Goal: Task Accomplishment & Management: Complete application form

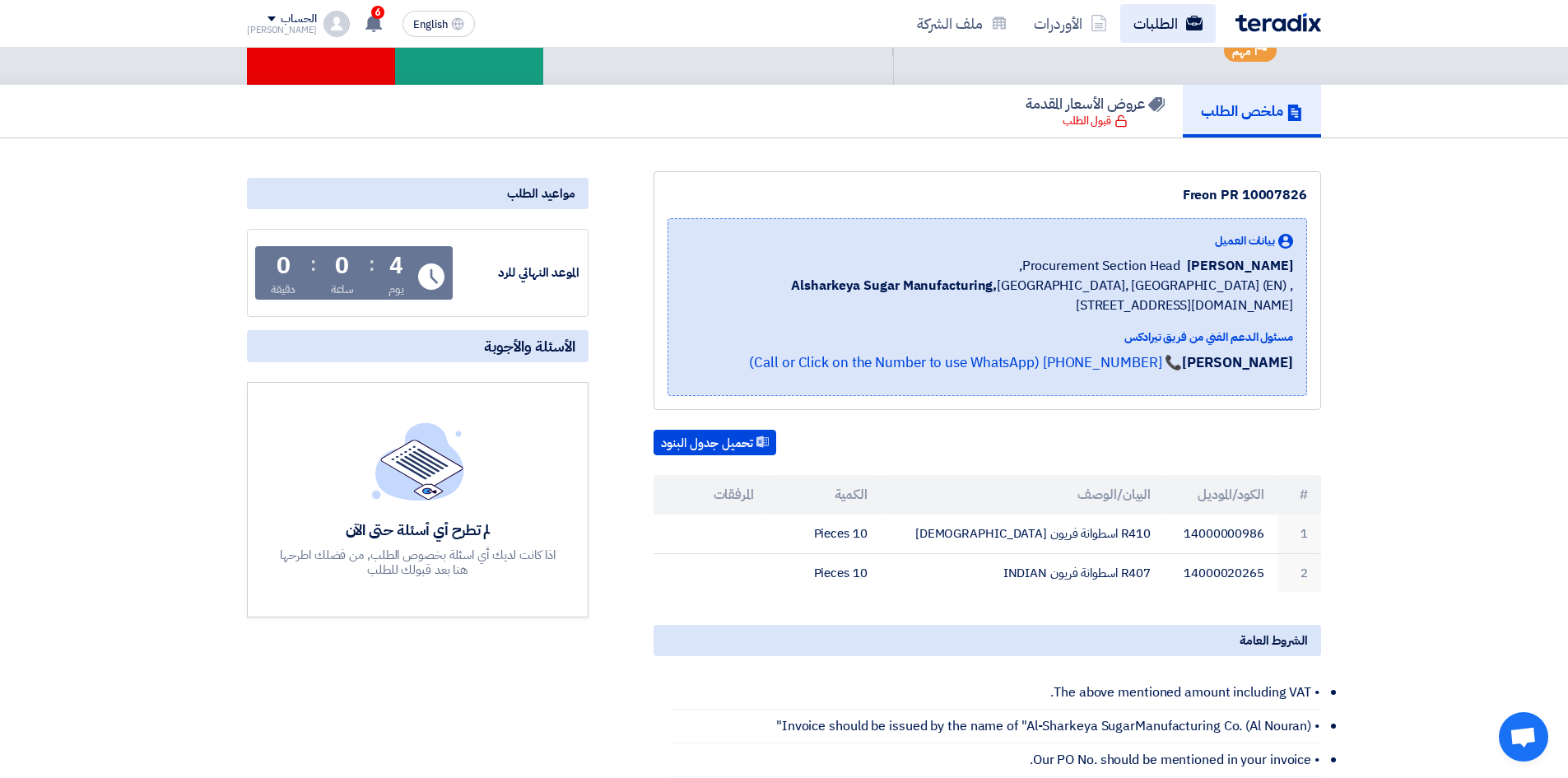
click at [1155, 29] on link "الطلبات" at bounding box center [1168, 23] width 95 height 39
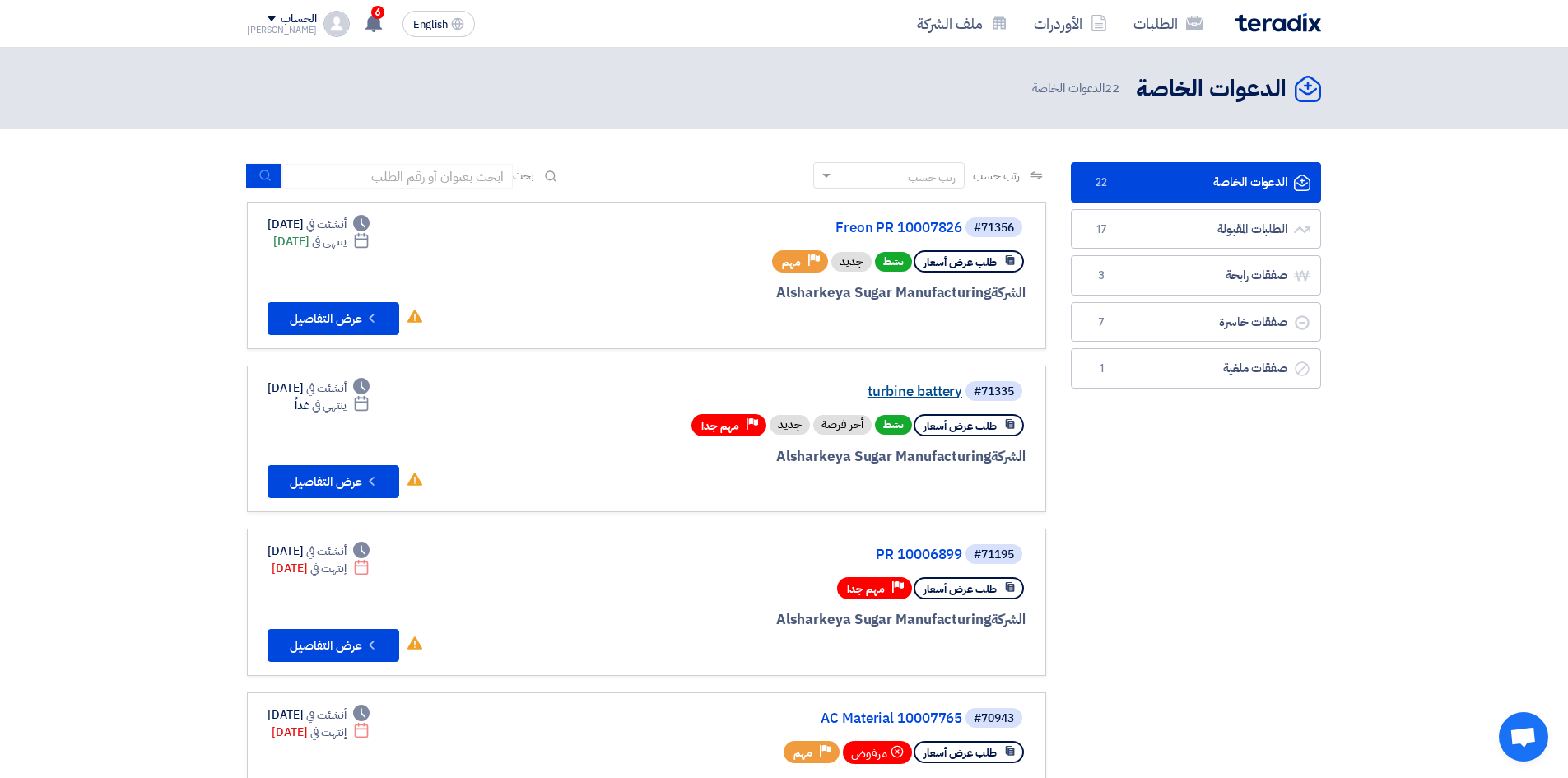
click at [915, 395] on link "turbine battery" at bounding box center [797, 392] width 329 height 15
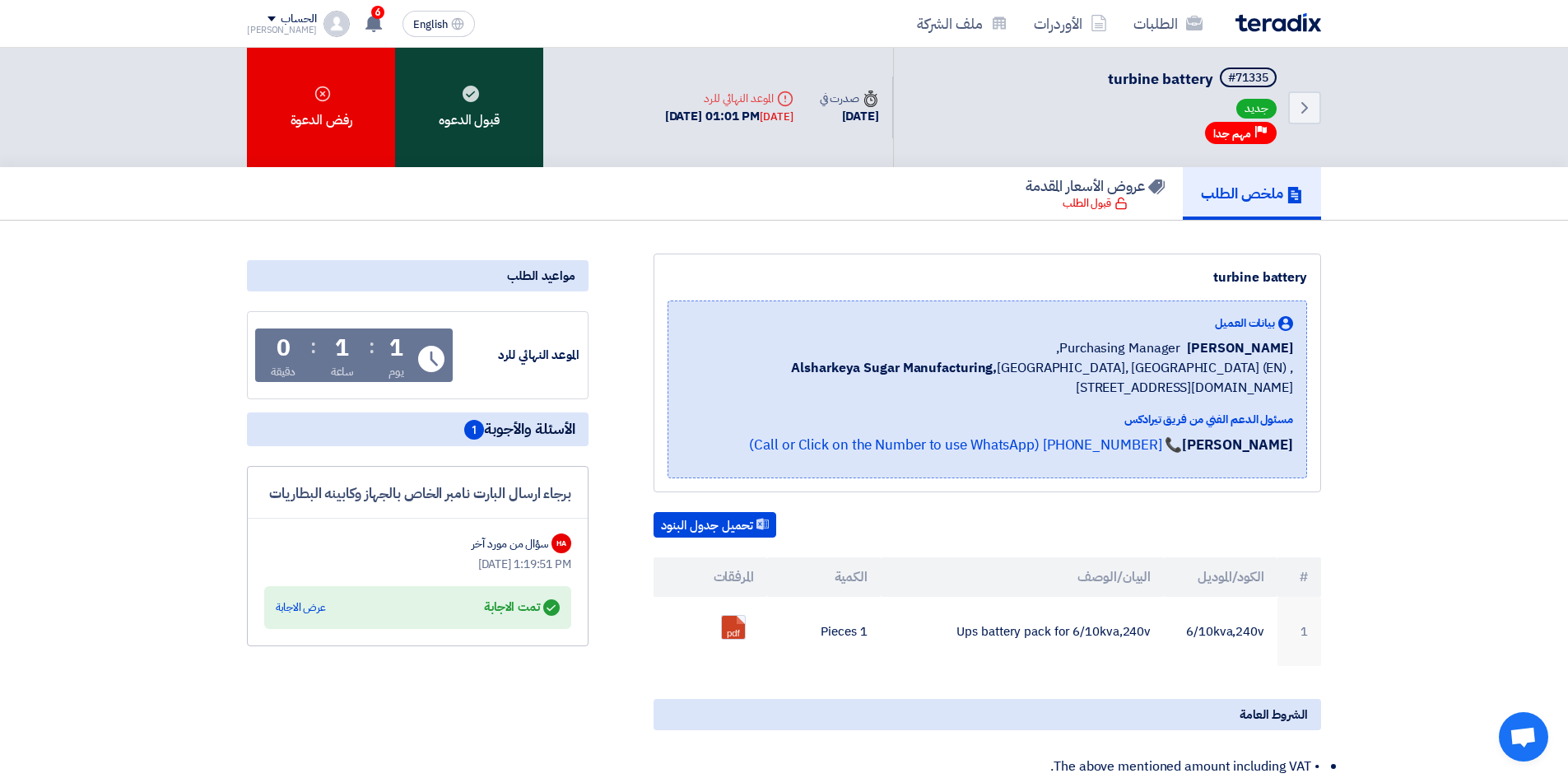
click at [484, 133] on div "قبول الدعوه" at bounding box center [469, 107] width 148 height 119
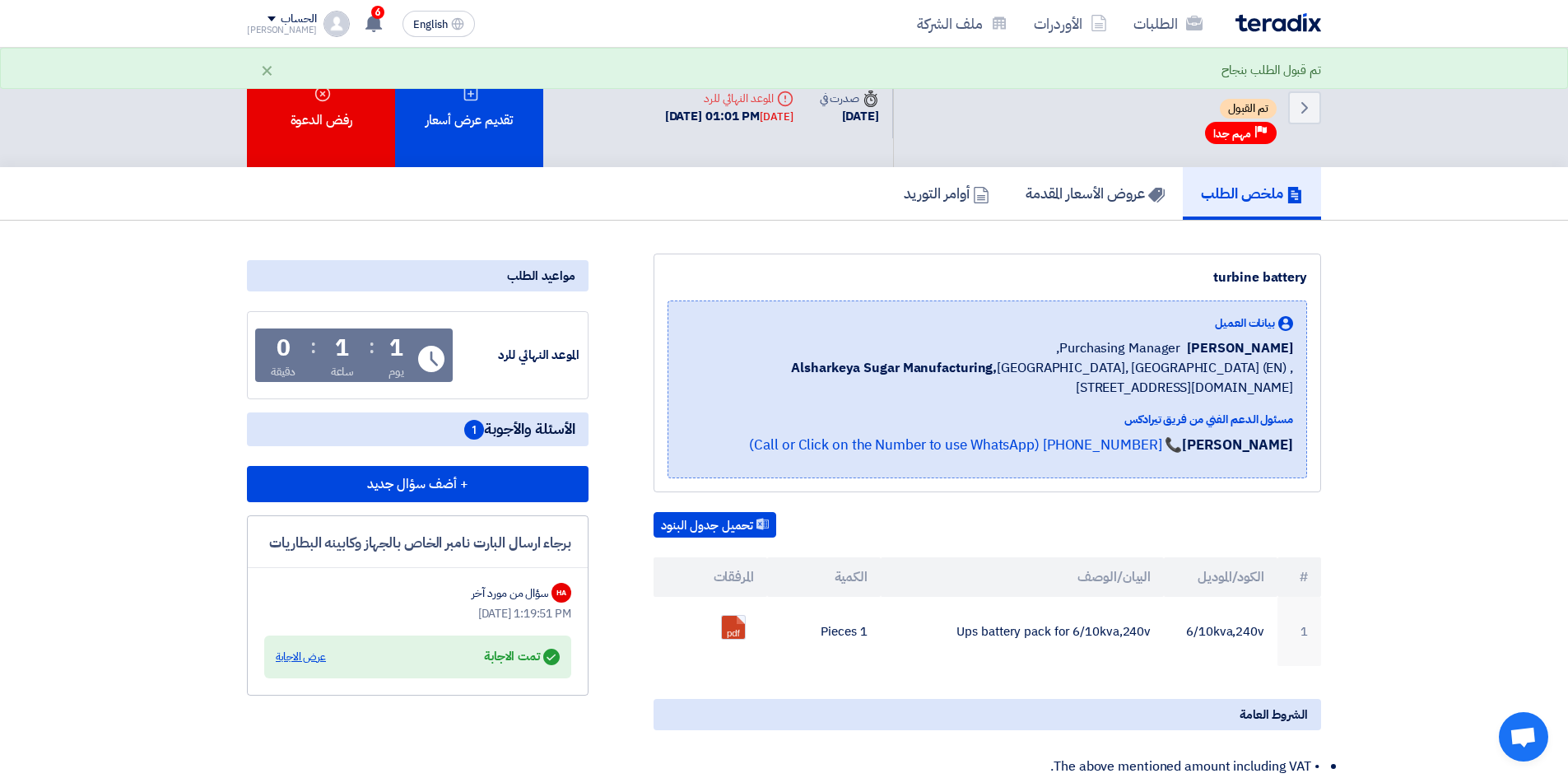
click at [287, 656] on div "عرض الاجابة" at bounding box center [300, 656] width 50 height 17
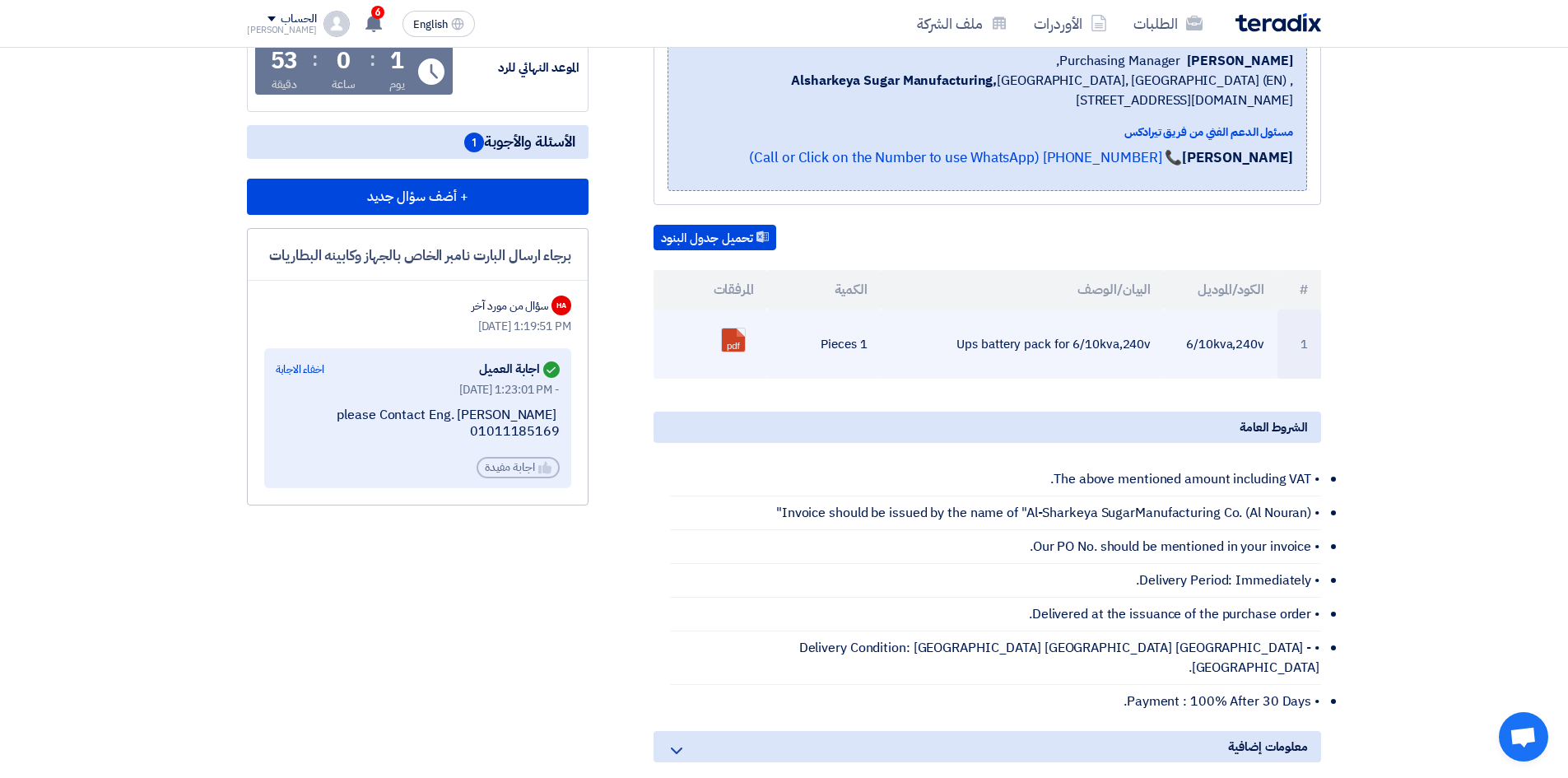
scroll to position [247, 0]
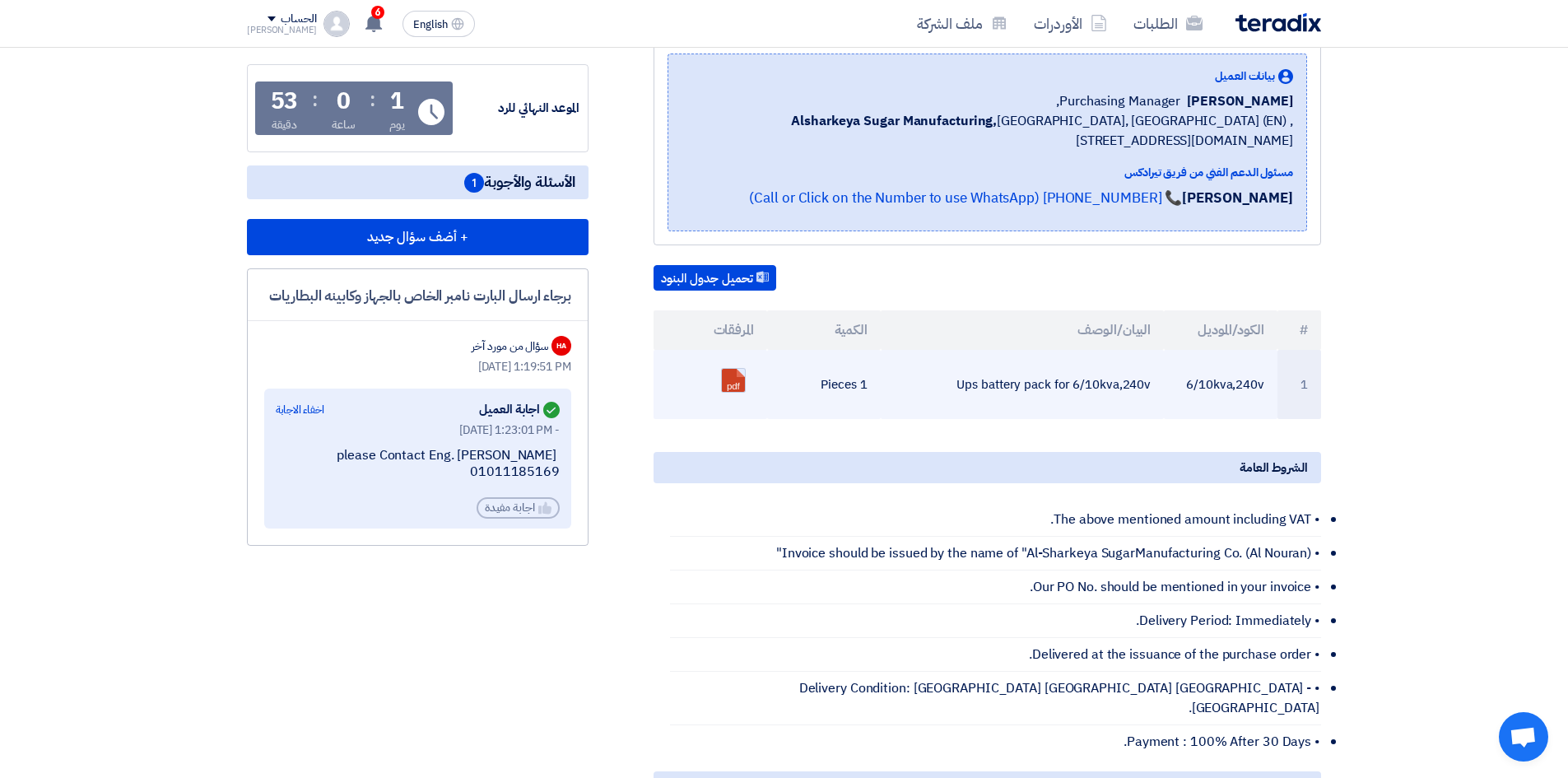
click at [735, 382] on link at bounding box center [787, 418] width 131 height 98
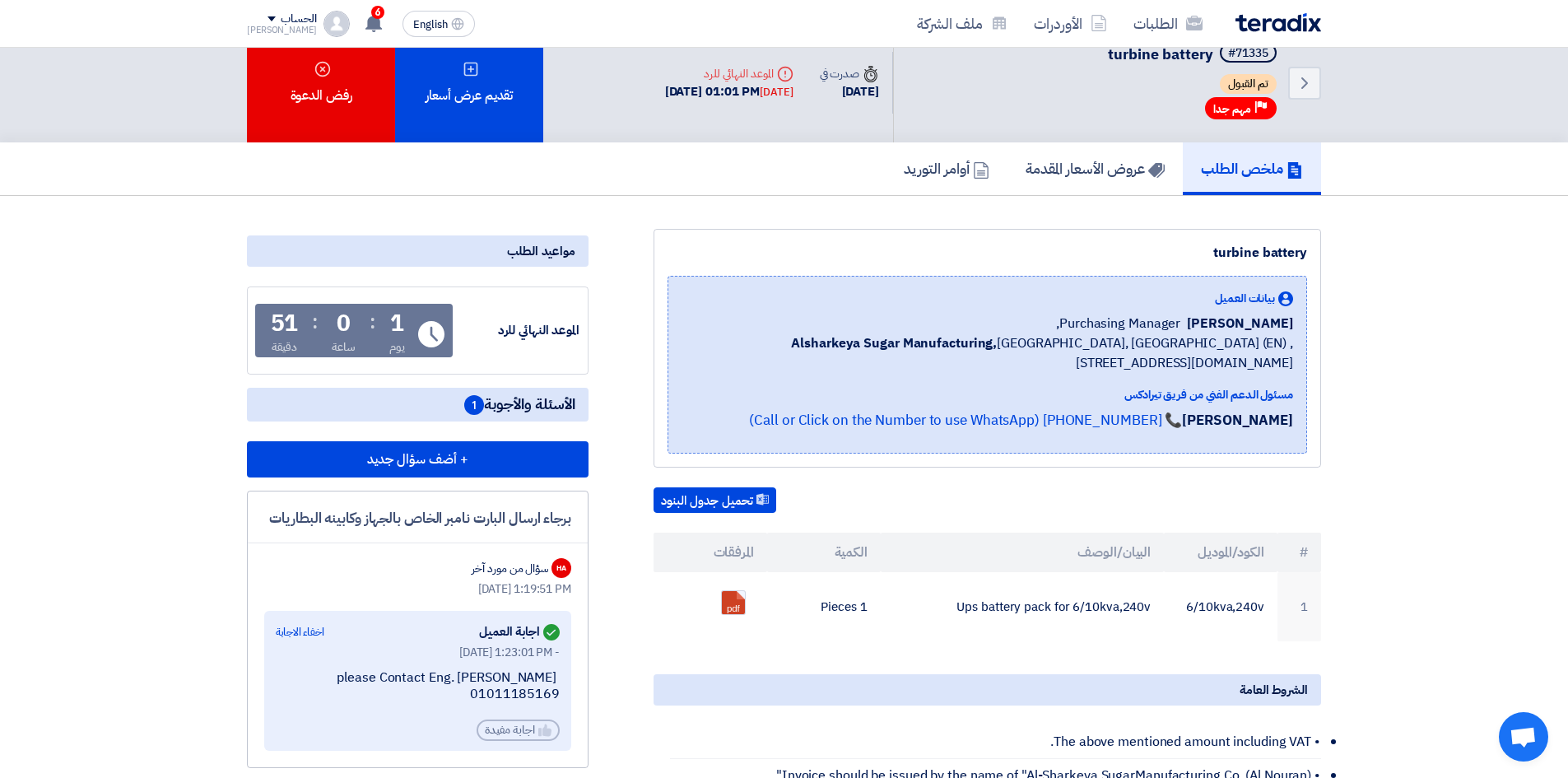
scroll to position [0, 0]
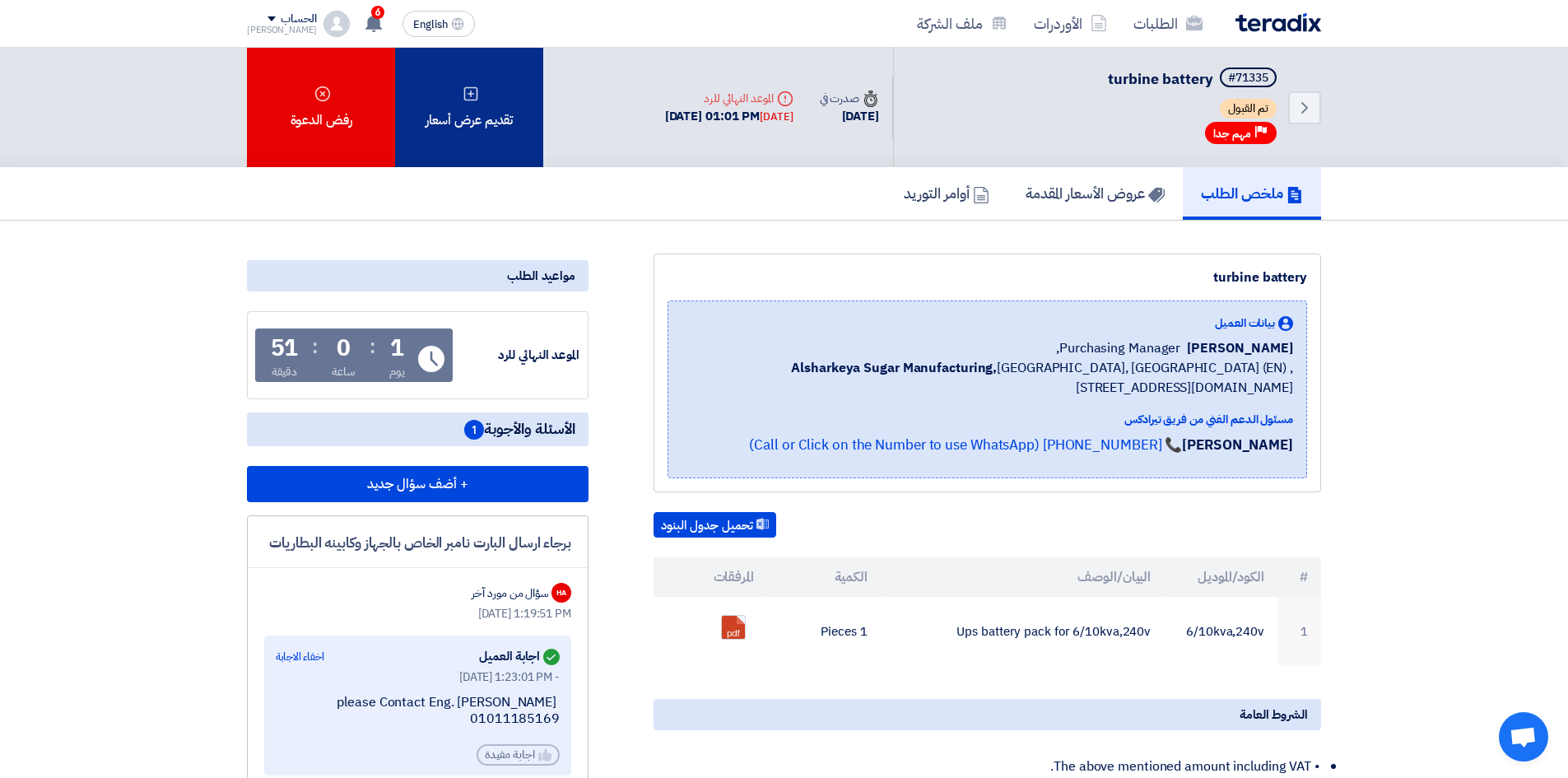
click at [491, 134] on div "تقديم عرض أسعار" at bounding box center [469, 107] width 148 height 119
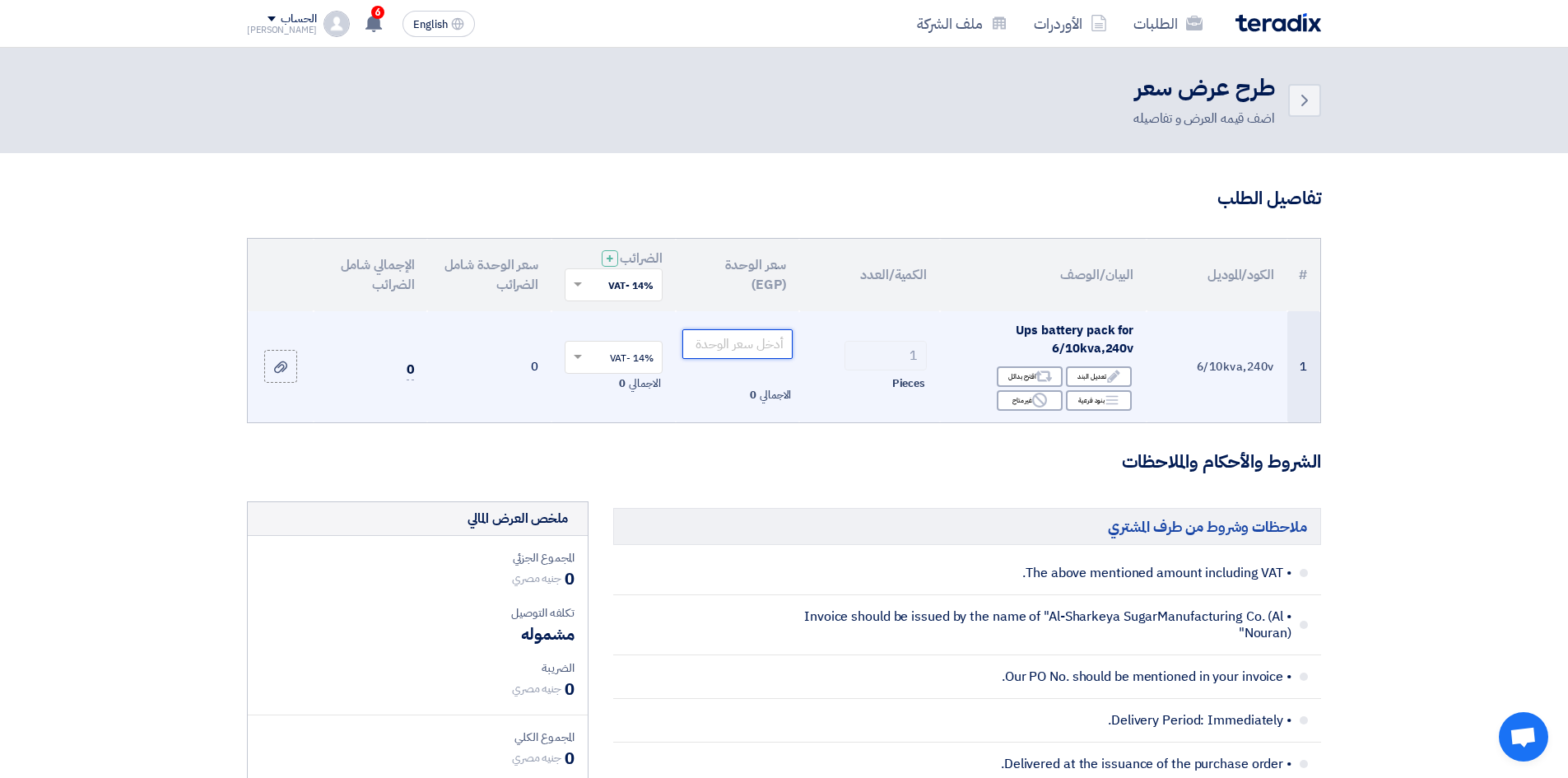
click at [721, 345] on input "number" at bounding box center [738, 344] width 111 height 30
click at [763, 338] on input "635" at bounding box center [738, 344] width 111 height 30
click at [764, 338] on input "635" at bounding box center [738, 344] width 111 height 30
click at [772, 338] on input "635" at bounding box center [738, 344] width 111 height 30
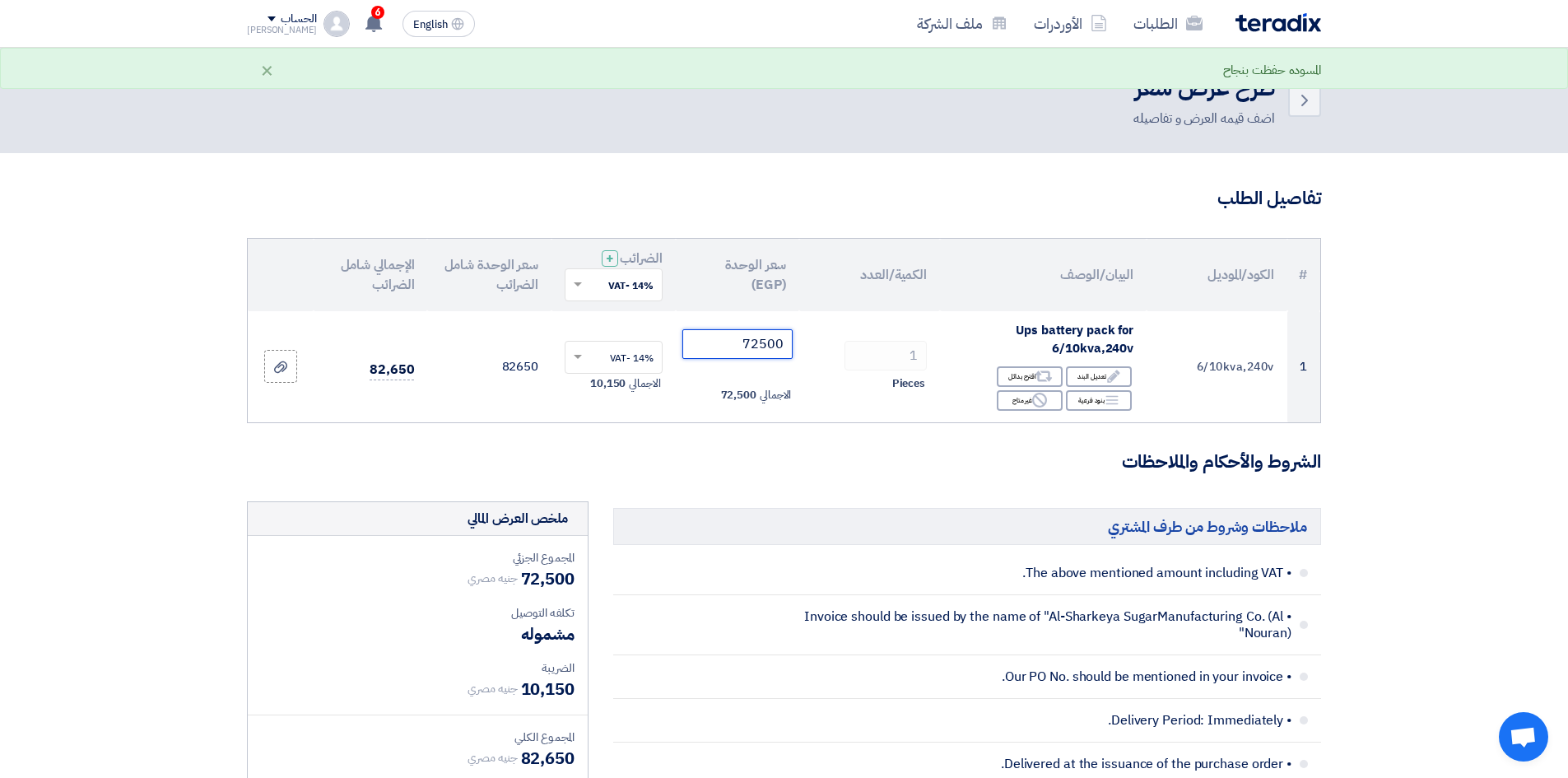
type input "72500"
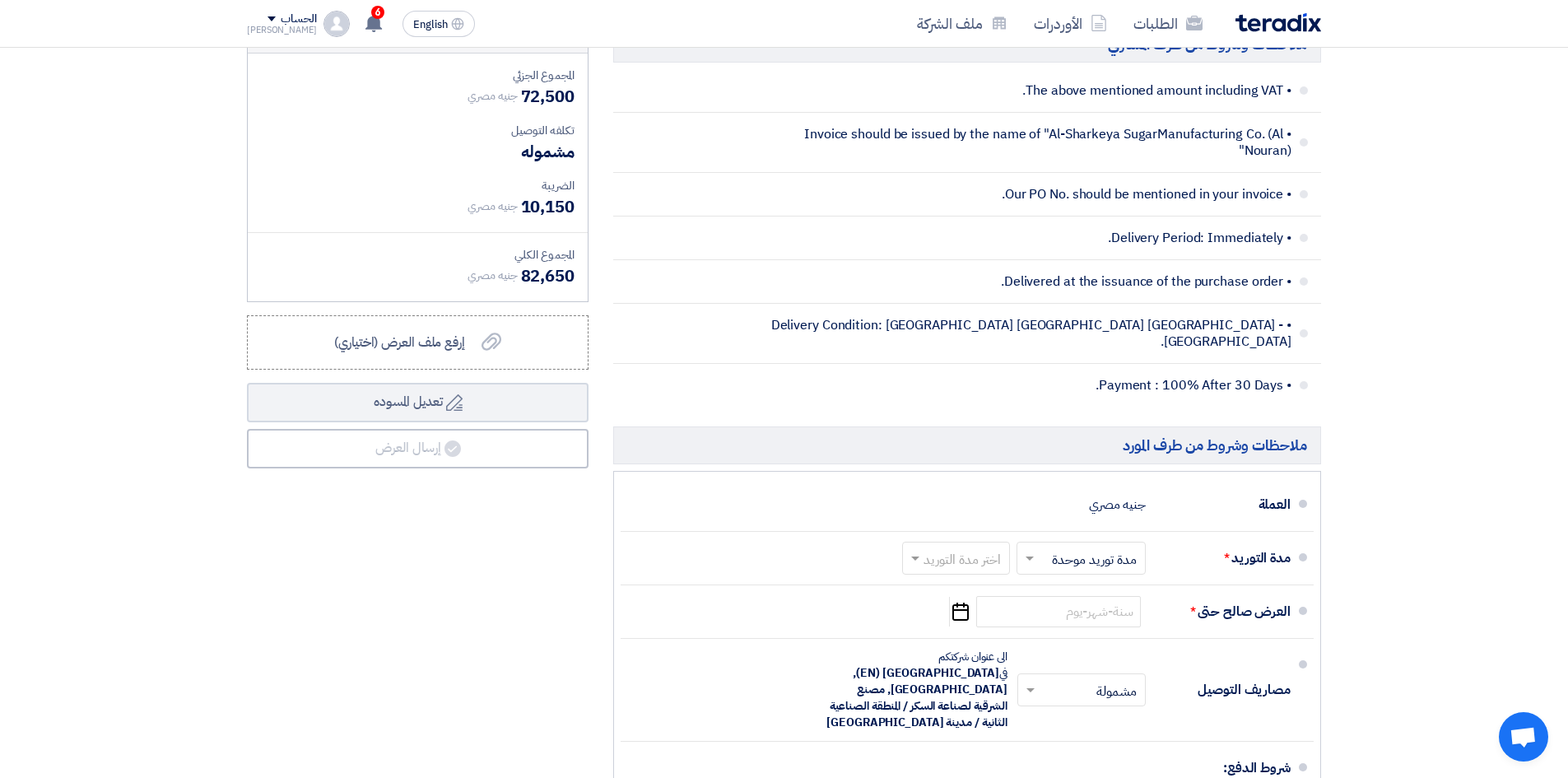
scroll to position [576, 0]
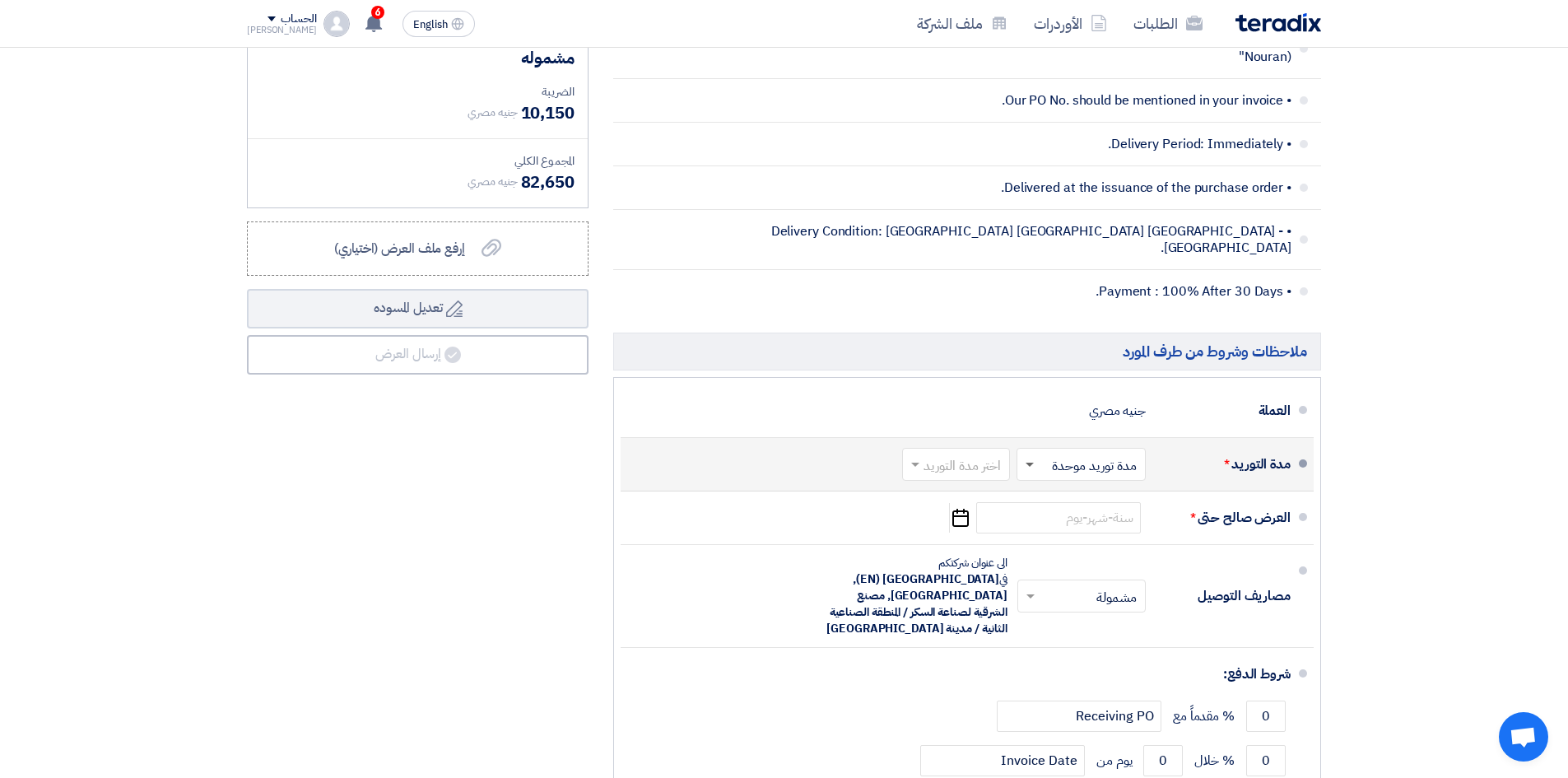
click at [1029, 462] on span at bounding box center [1030, 465] width 8 height 6
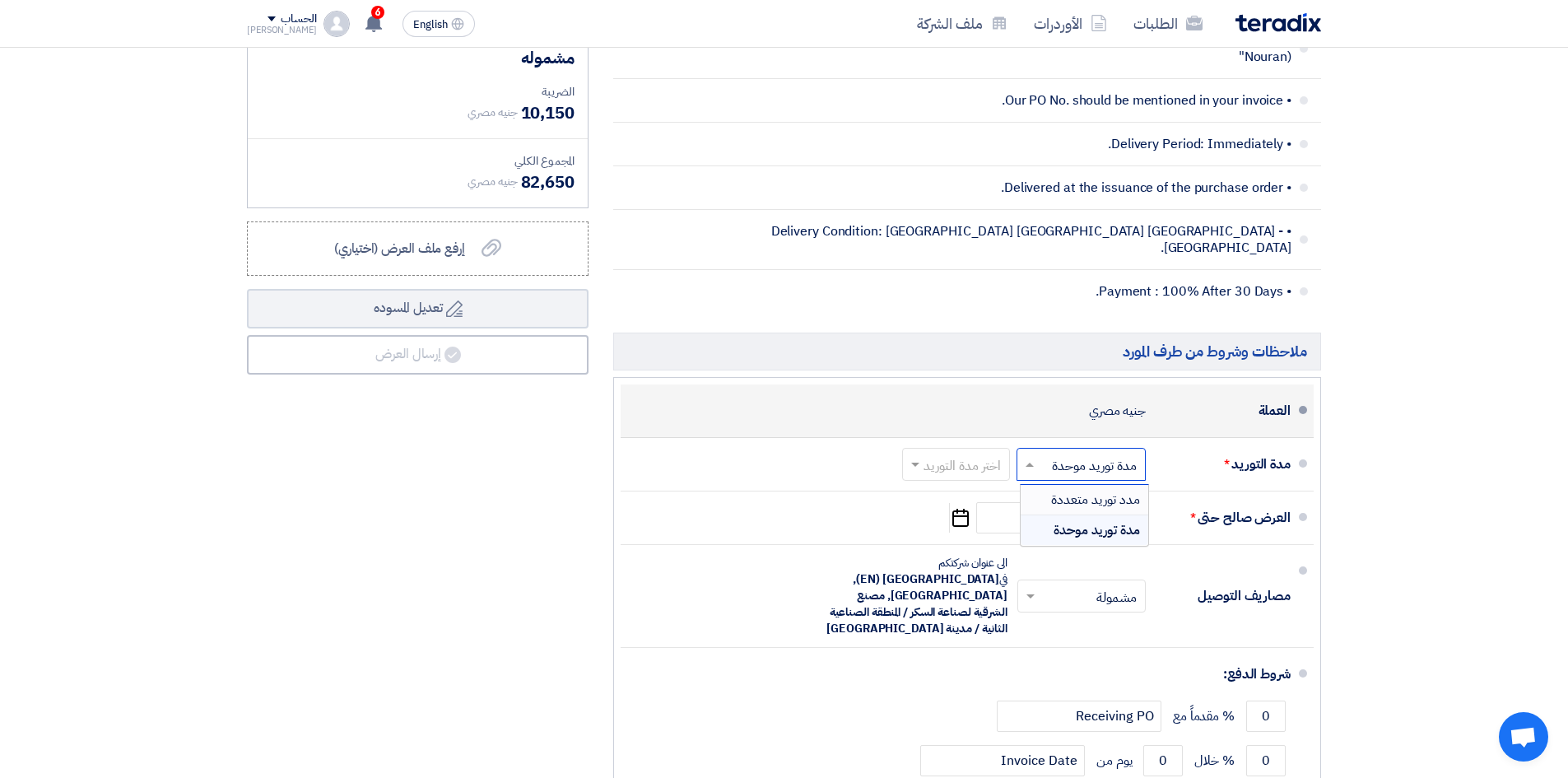
drag, startPoint x: 1002, startPoint y: 388, endPoint x: 947, endPoint y: 407, distance: 58.2
click at [1002, 391] on div "العملة جنيه مصري" at bounding box center [962, 411] width 657 height 40
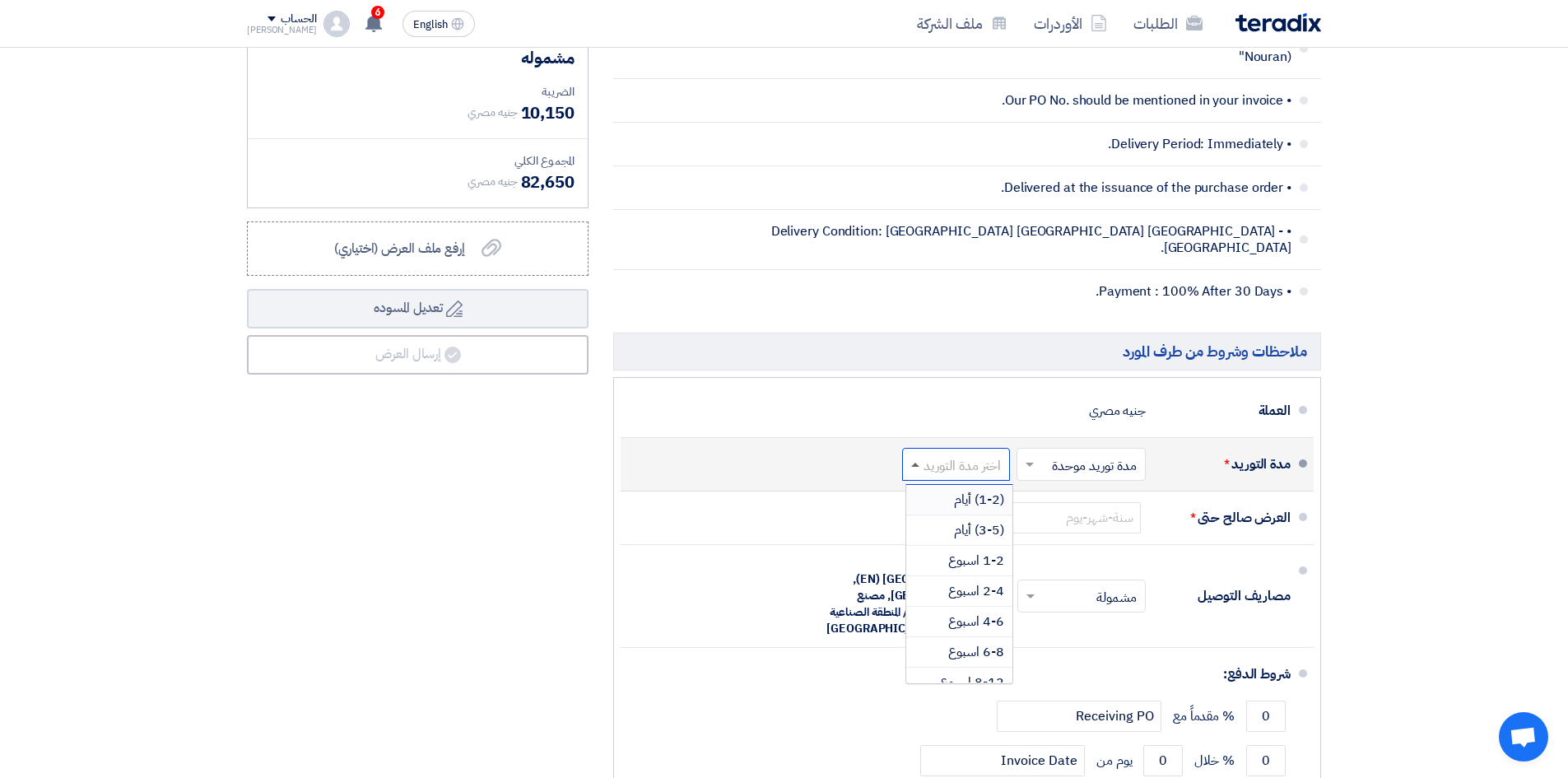
click at [914, 462] on span at bounding box center [915, 464] width 8 height 4
click at [979, 520] on span "(3-5) أيام" at bounding box center [979, 530] width 50 height 20
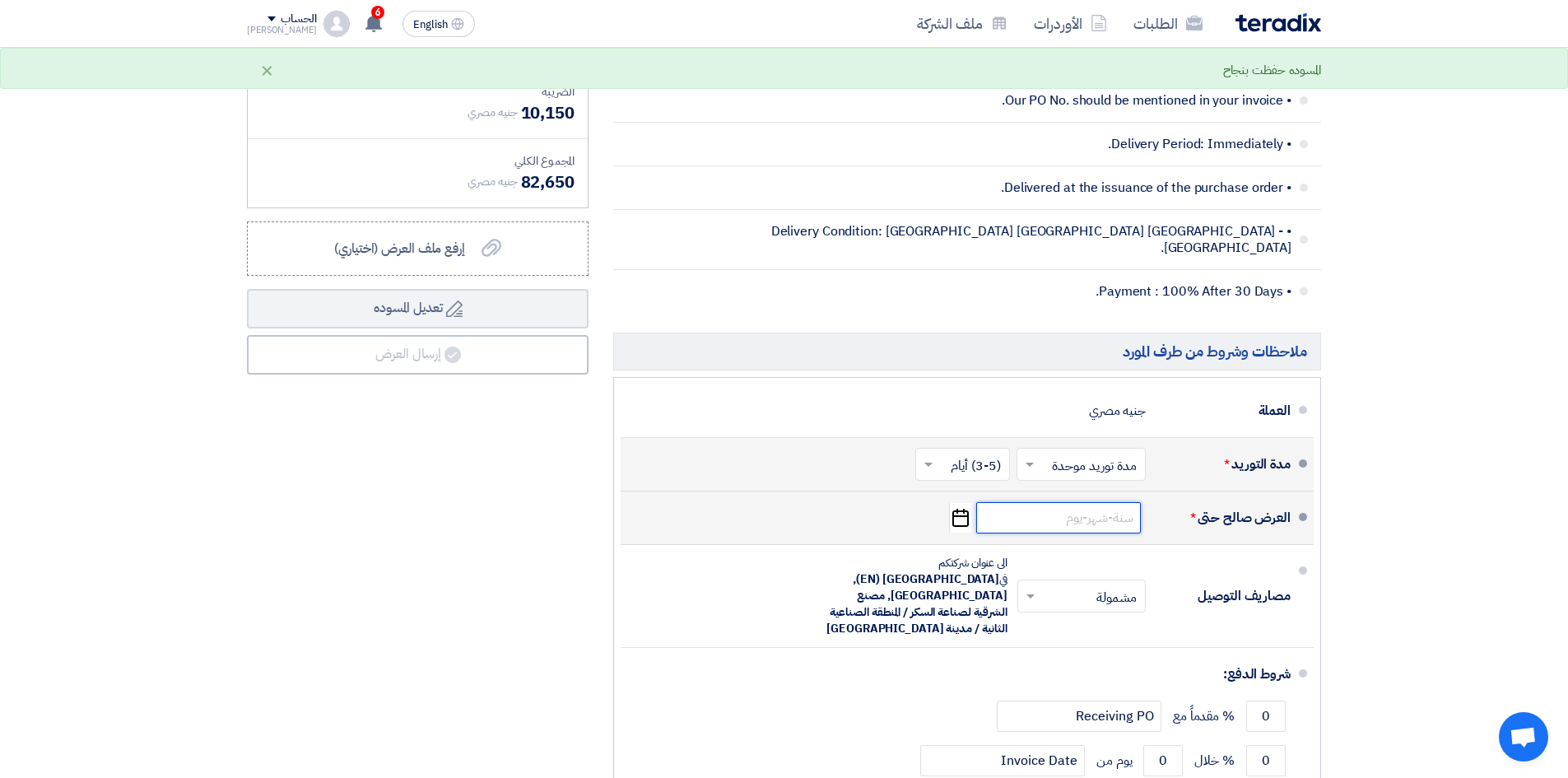
click at [987, 504] on input at bounding box center [1059, 518] width 165 height 31
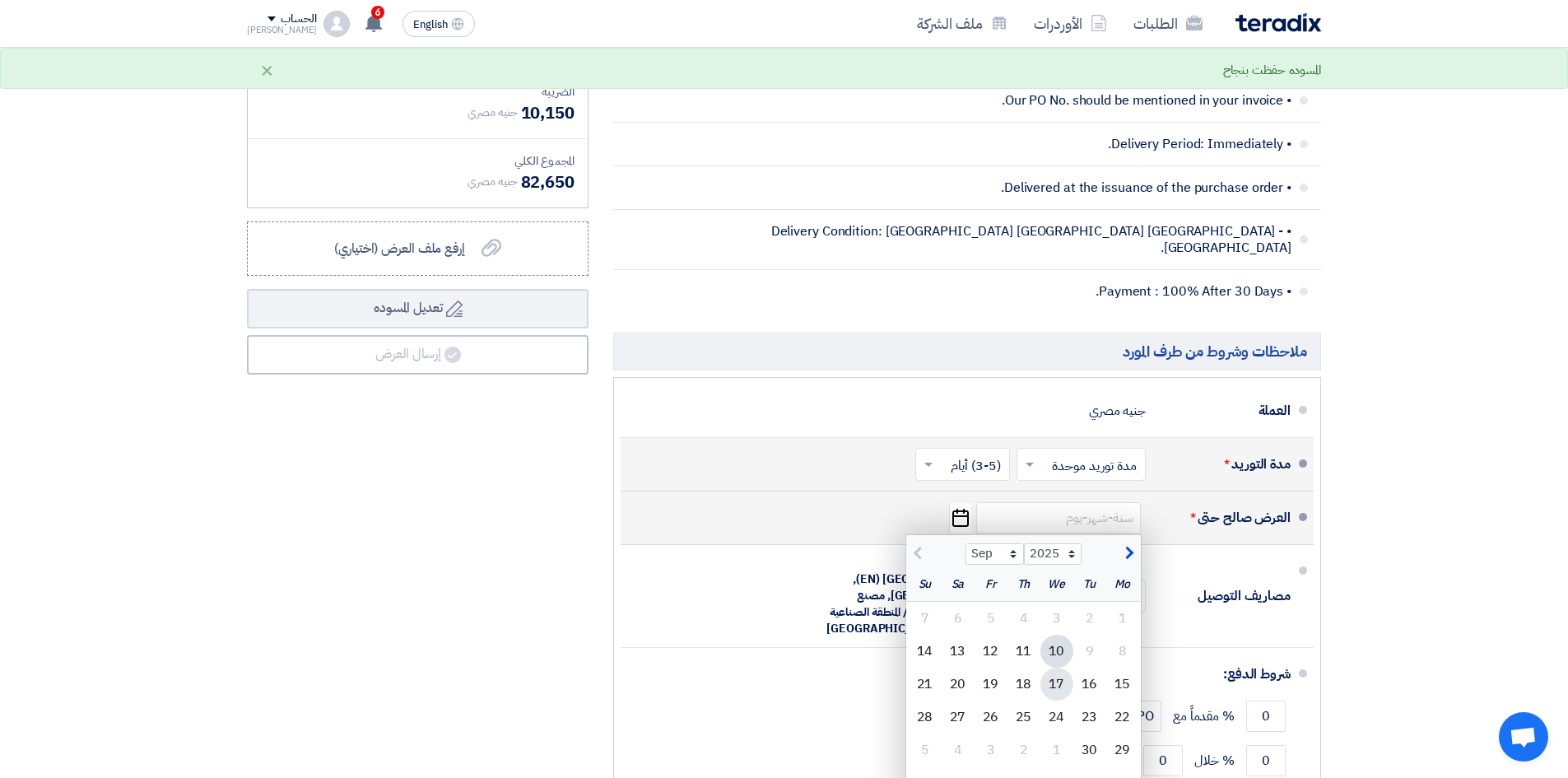
click at [1052, 667] on div "17" at bounding box center [1057, 684] width 33 height 33
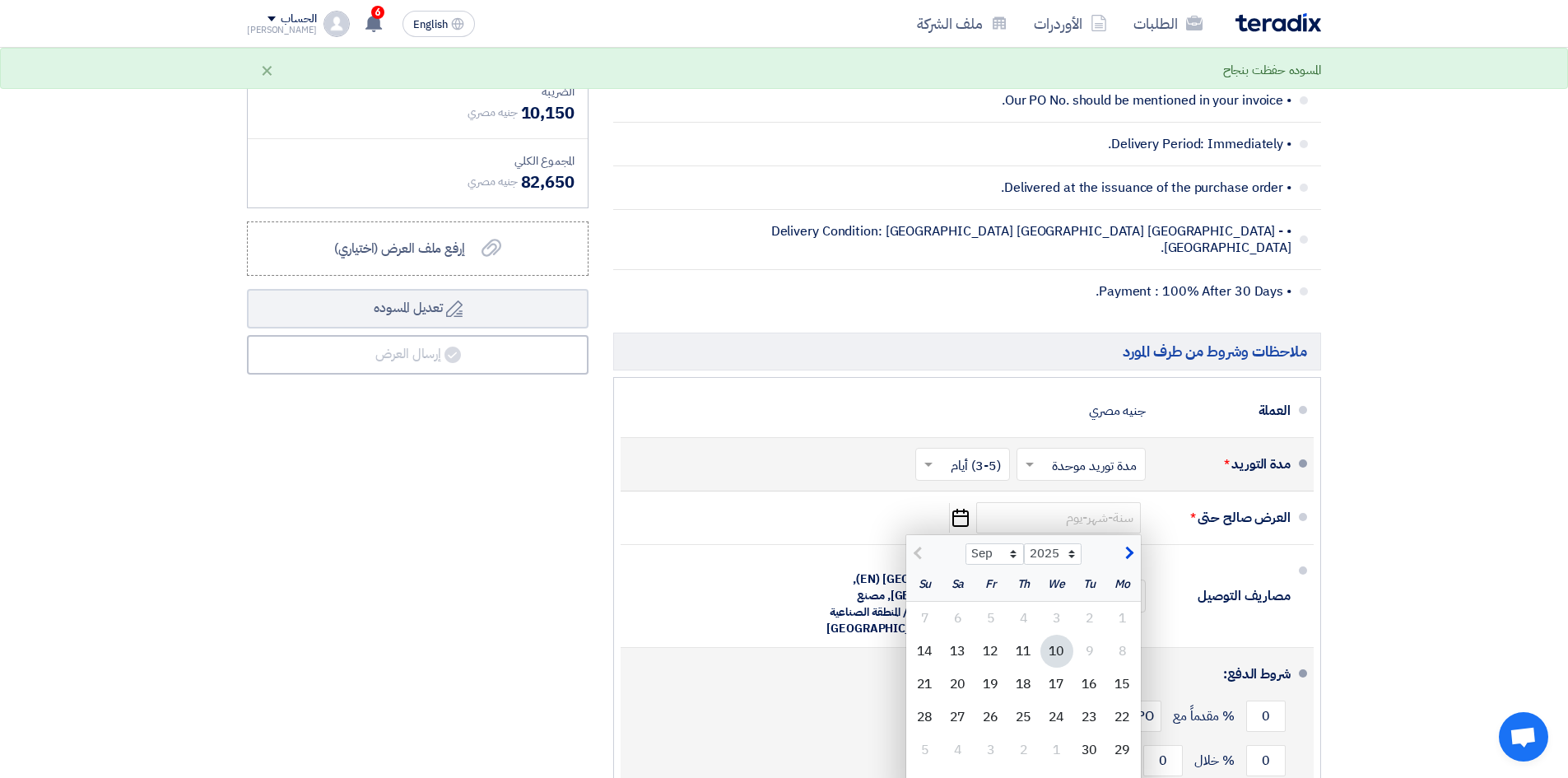
type input "[DATE]"
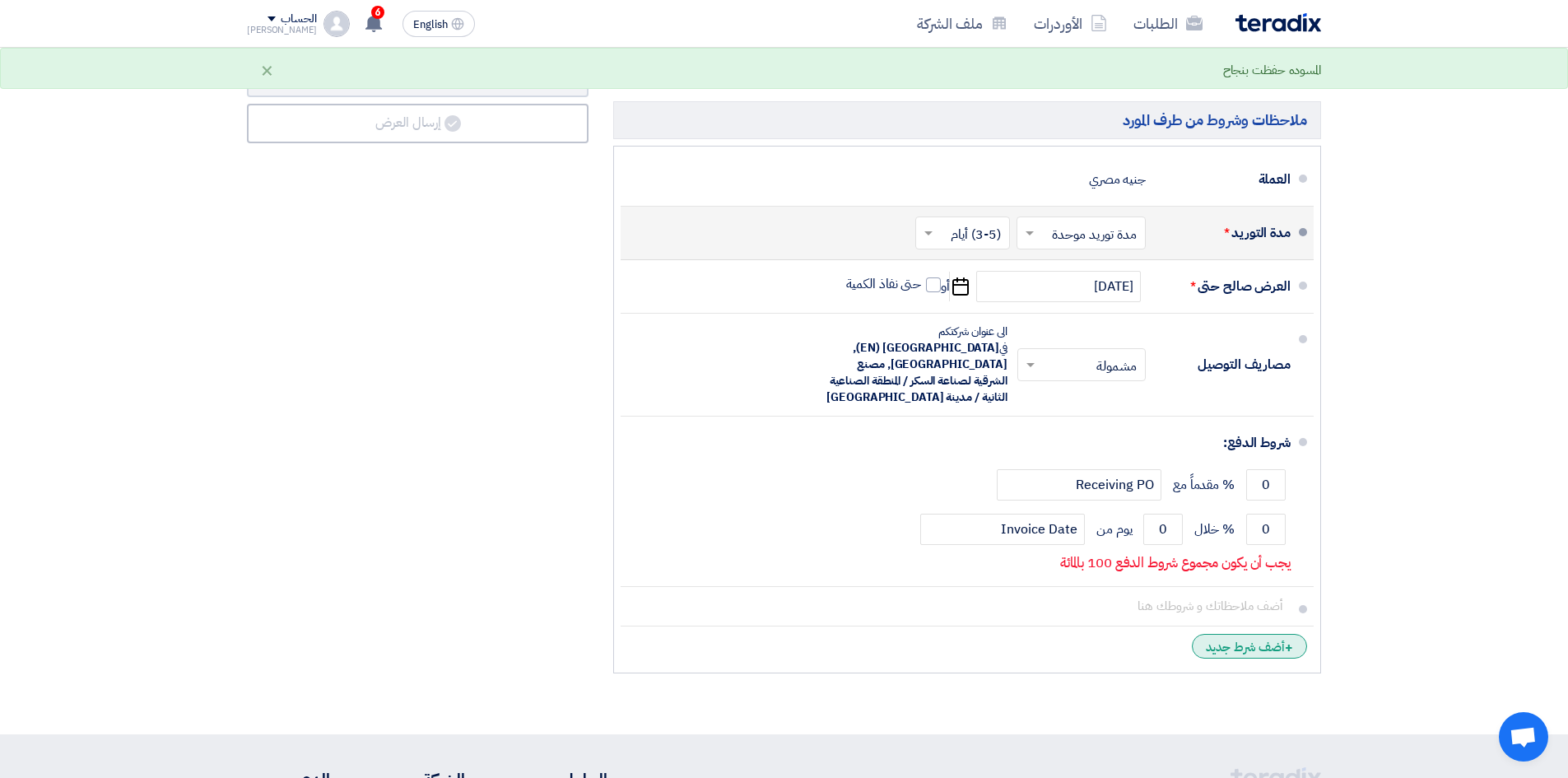
scroll to position [823, 0]
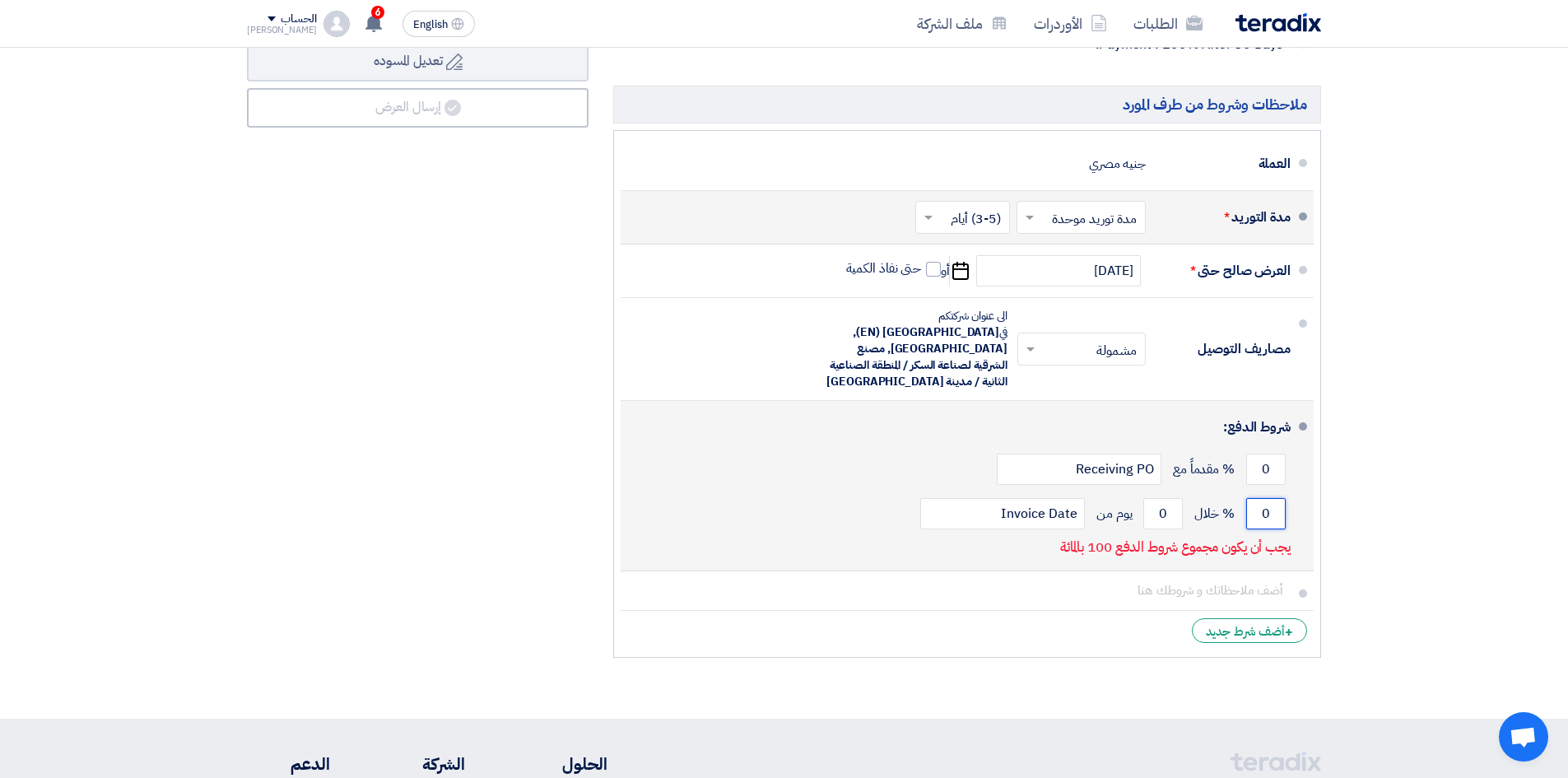
click at [1265, 498] on input "0" at bounding box center [1266, 513] width 40 height 31
click at [1267, 498] on input "0" at bounding box center [1266, 513] width 40 height 31
click at [1268, 498] on input "0" at bounding box center [1266, 513] width 40 height 31
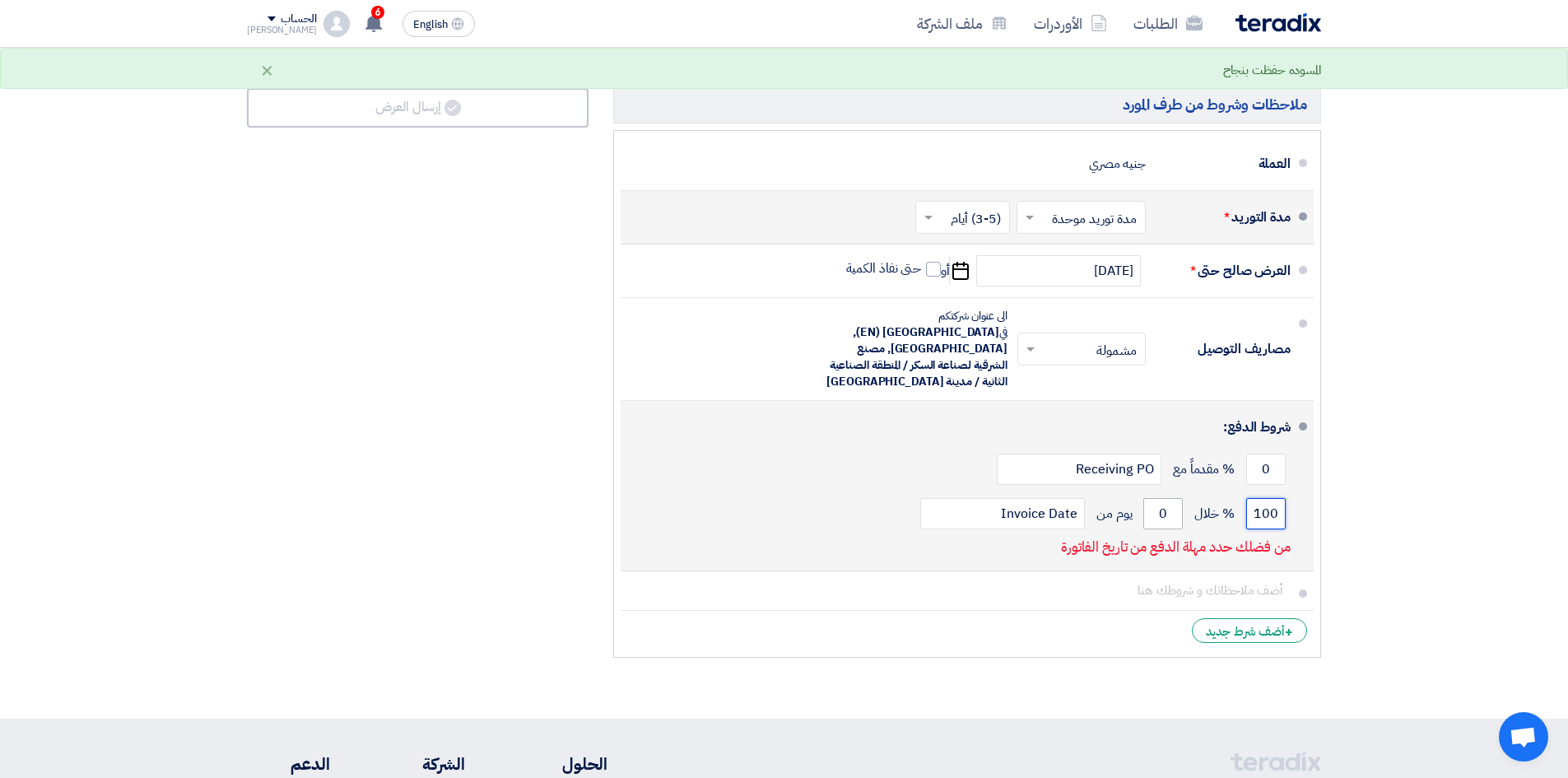
type input "100"
click at [1173, 498] on input "0" at bounding box center [1164, 513] width 40 height 31
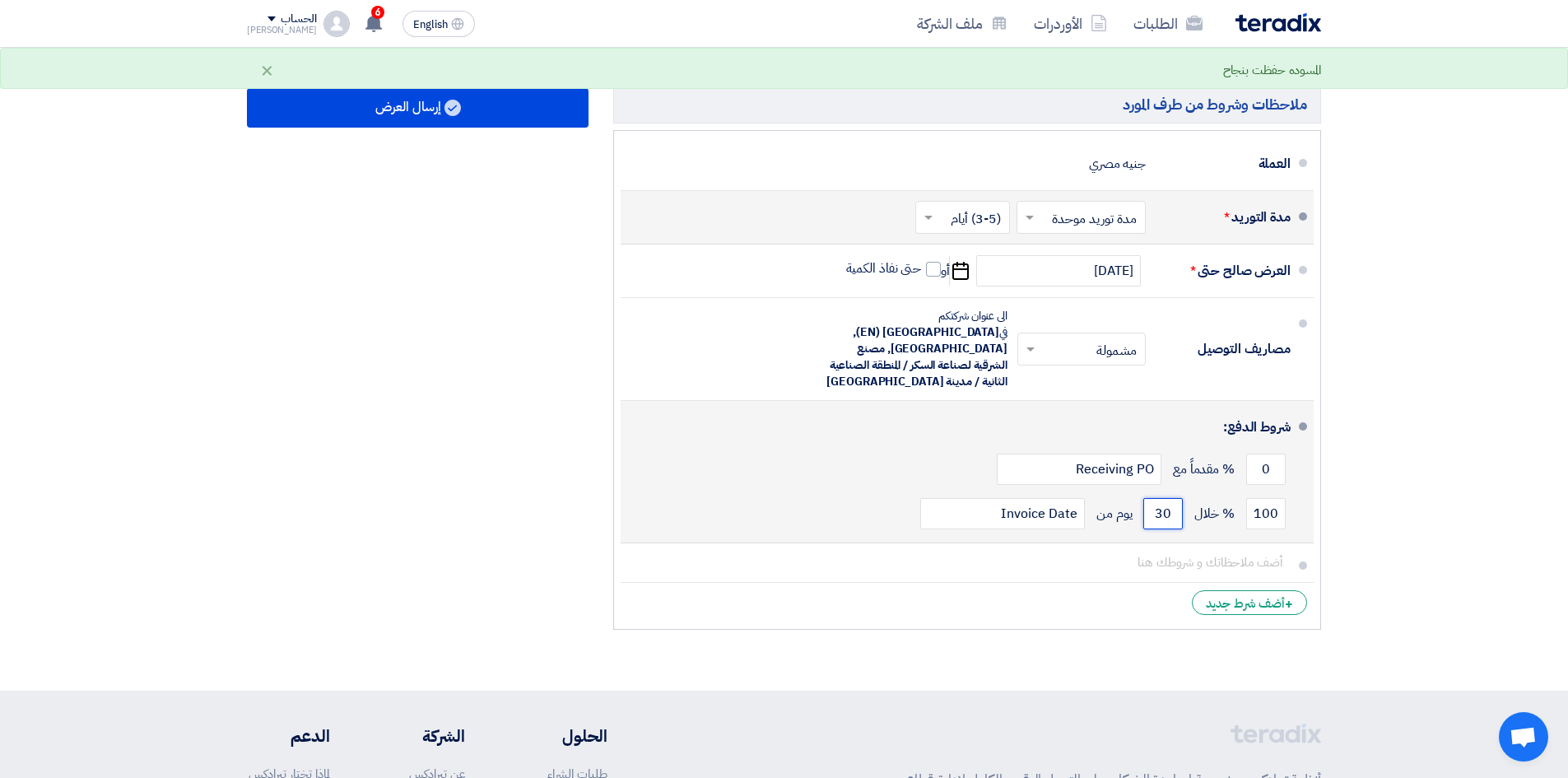
type input "30"
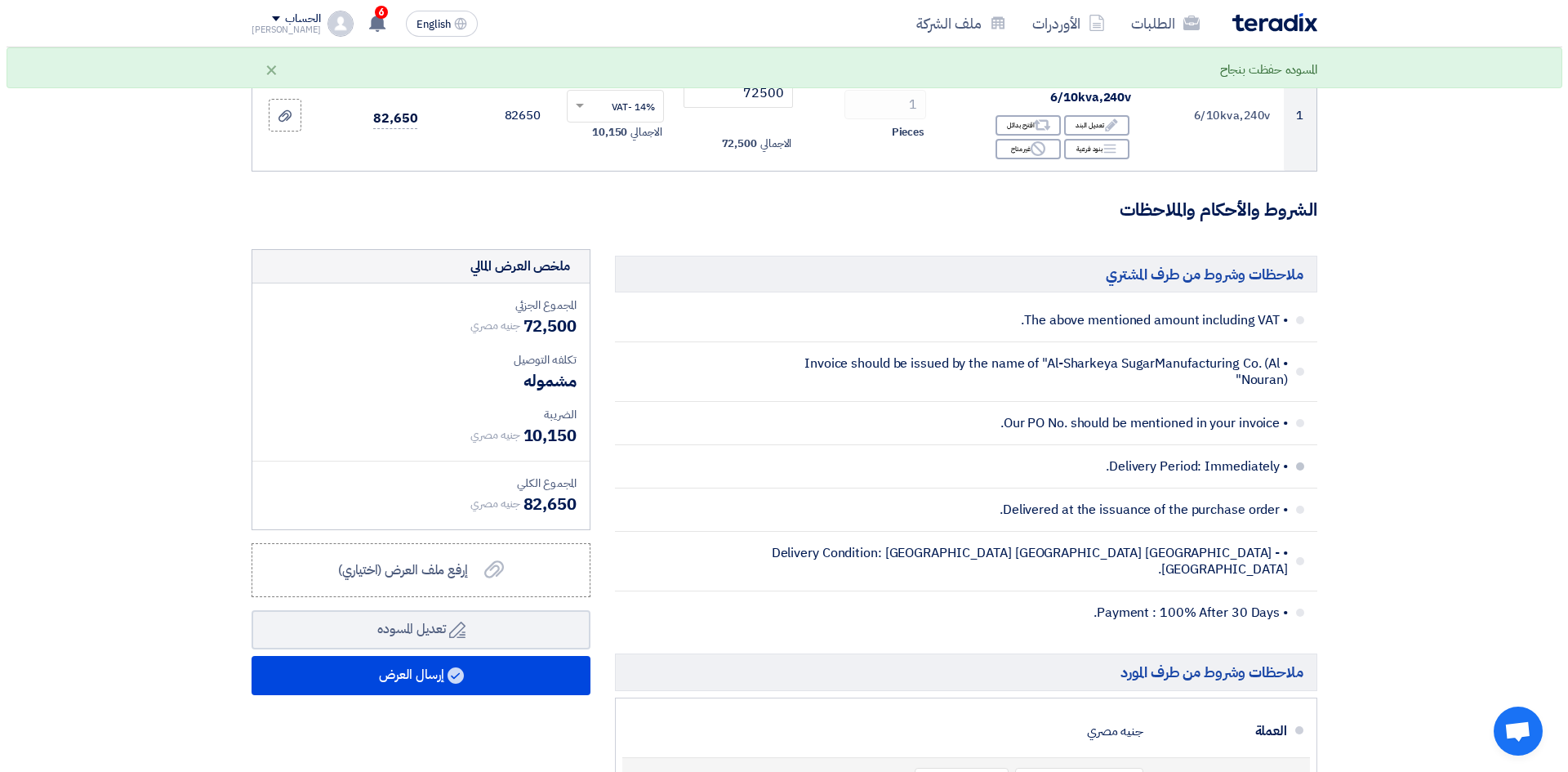
scroll to position [245, 0]
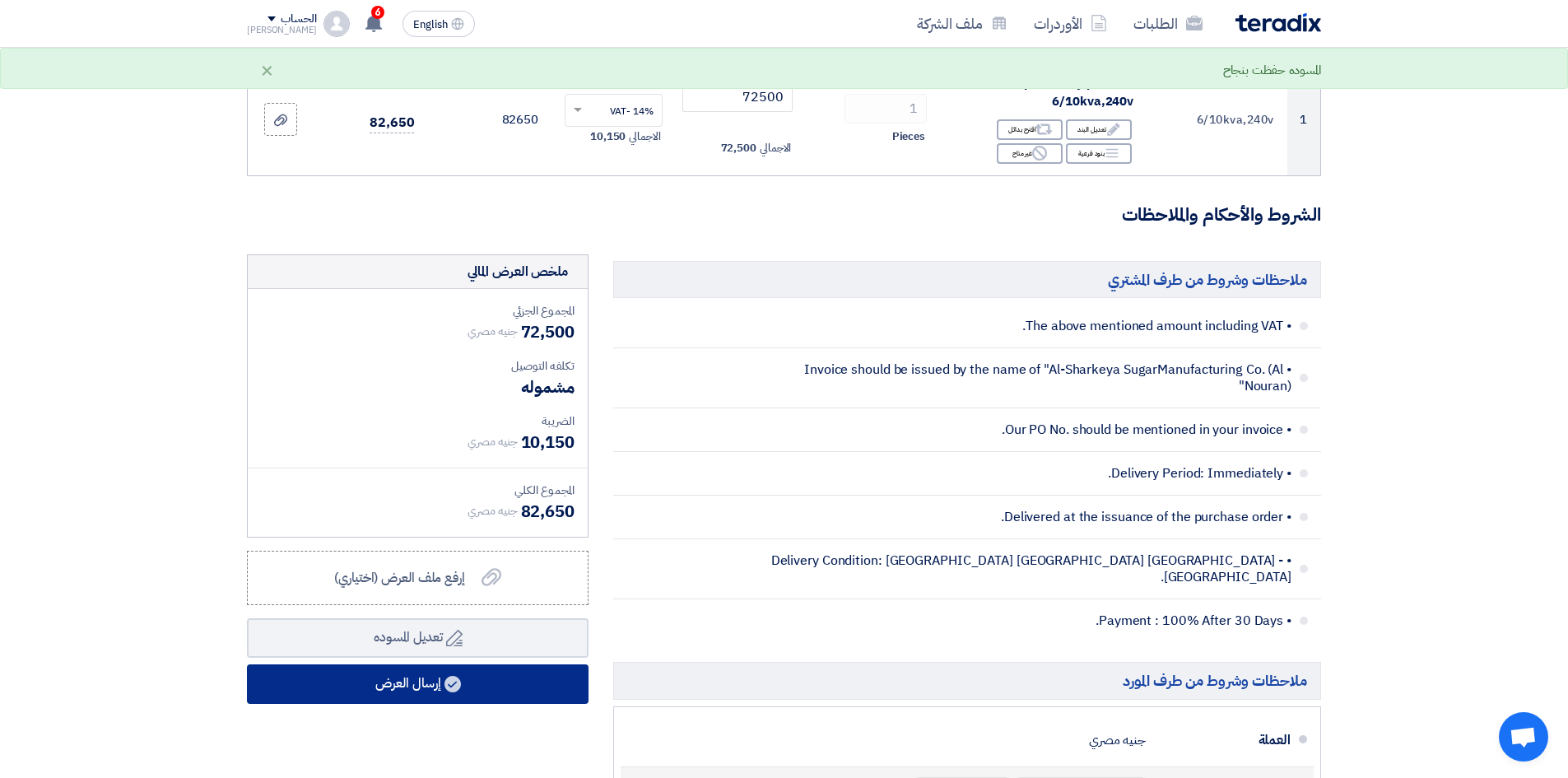
click at [488, 681] on button "إرسال العرض" at bounding box center [418, 684] width 342 height 40
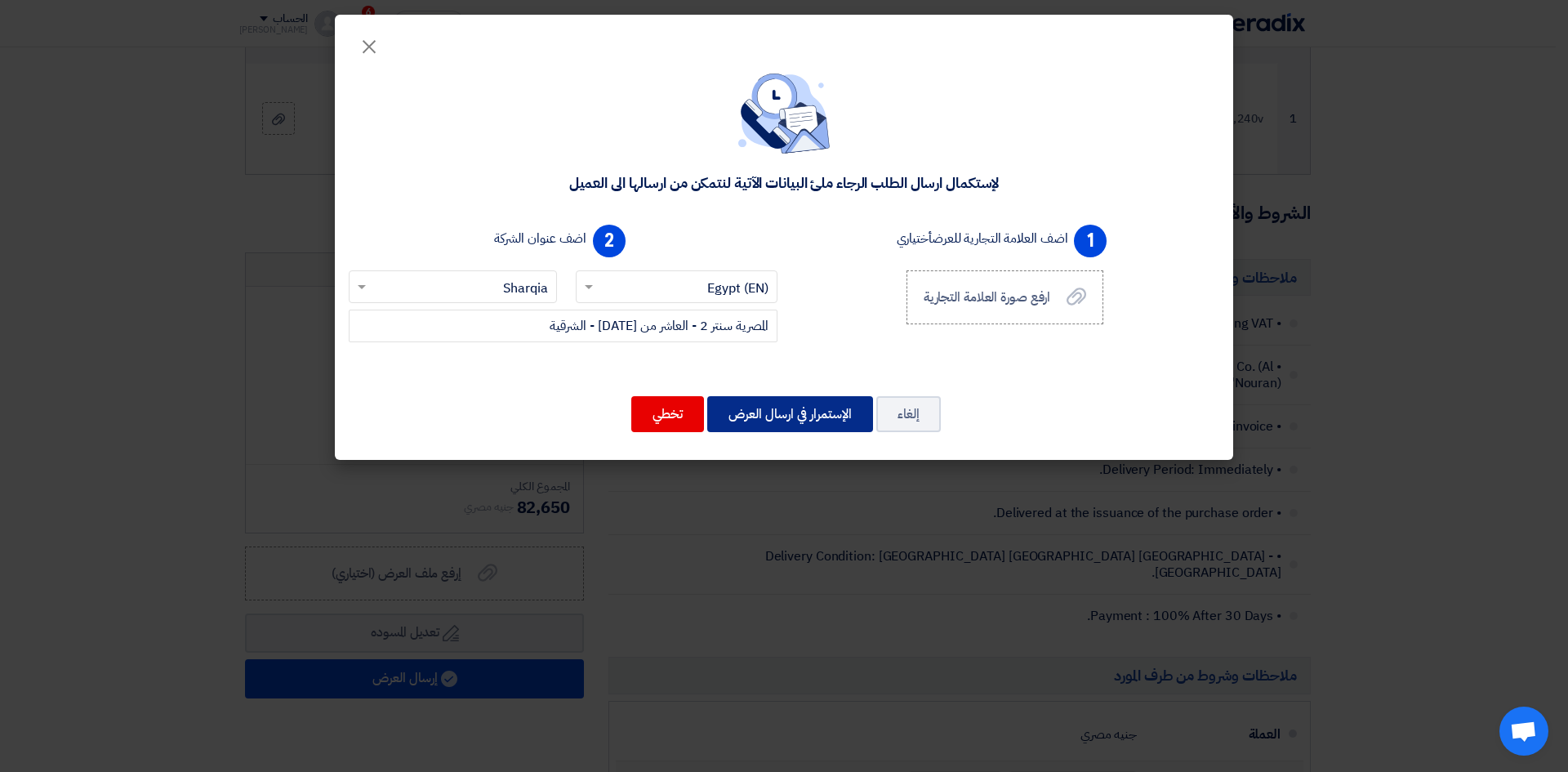
click at [816, 413] on button "الإستمرار في ارسال العرض" at bounding box center [790, 414] width 166 height 36
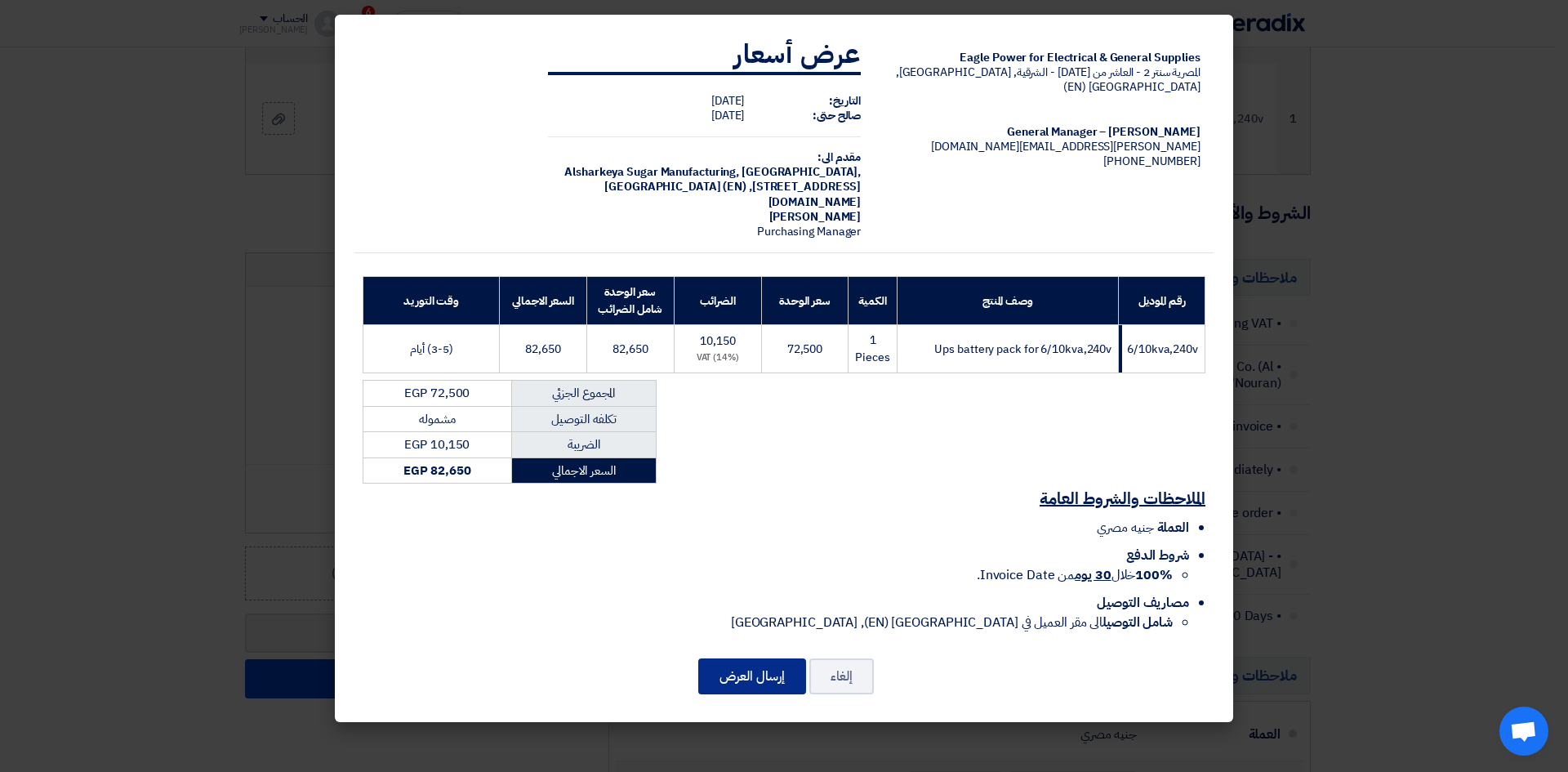
click at [749, 678] on button "إرسال العرض" at bounding box center [752, 676] width 107 height 36
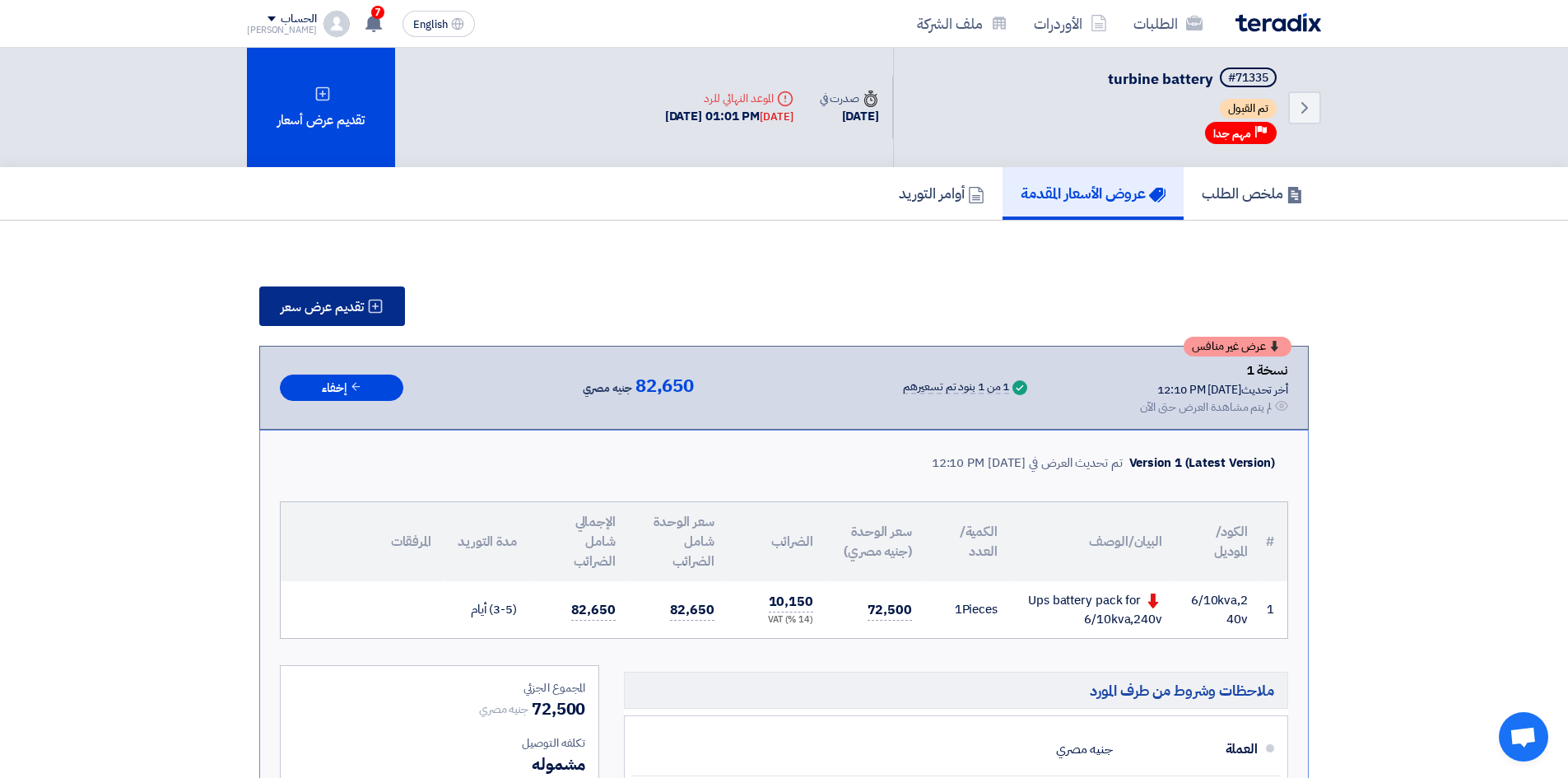
click at [312, 308] on span "تقديم عرض سعر" at bounding box center [322, 307] width 84 height 13
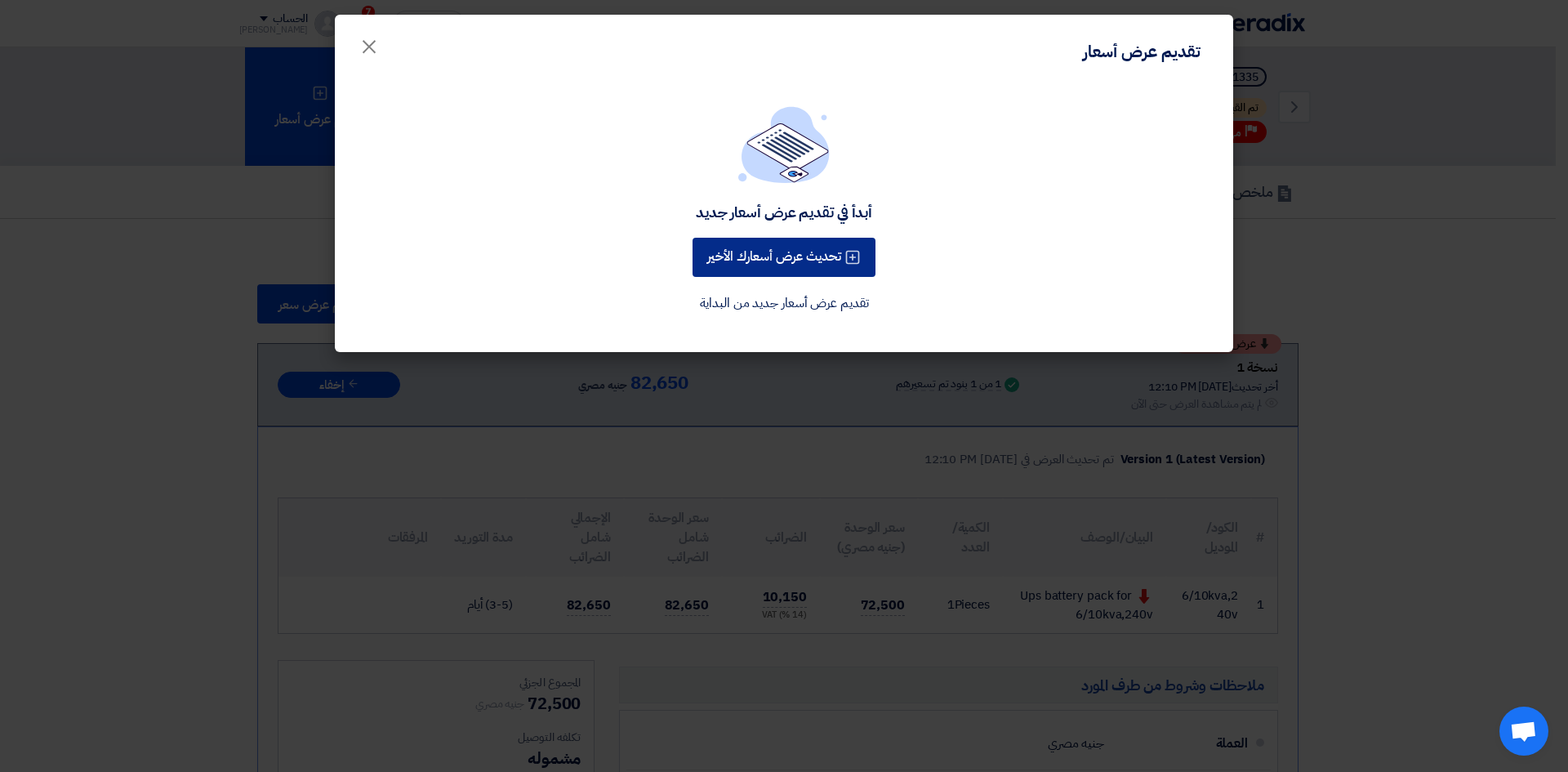
click at [793, 254] on button "تحديث عرض أسعارك الأخير" at bounding box center [784, 258] width 183 height 39
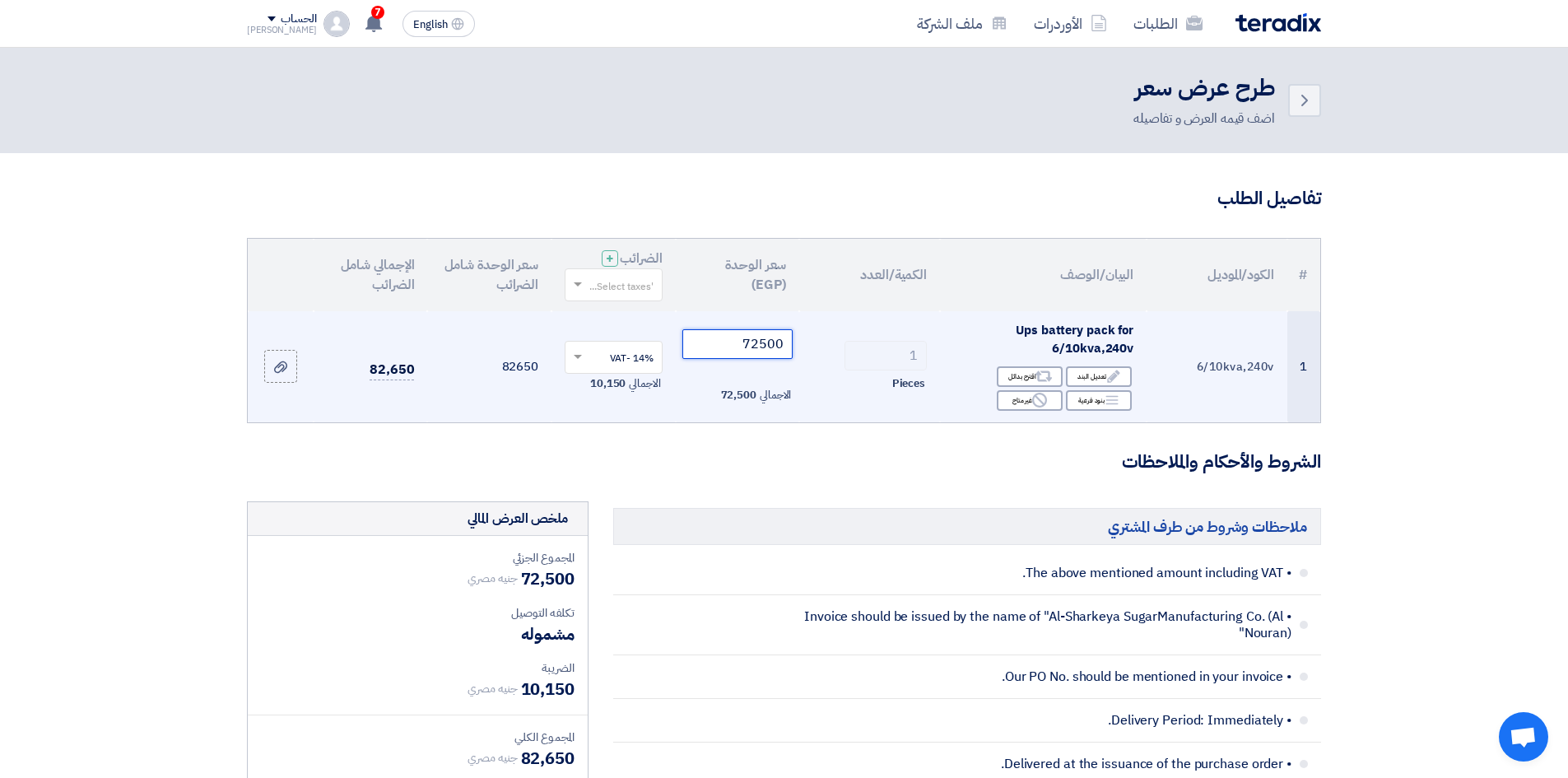
click at [748, 346] on input "72500" at bounding box center [738, 344] width 111 height 30
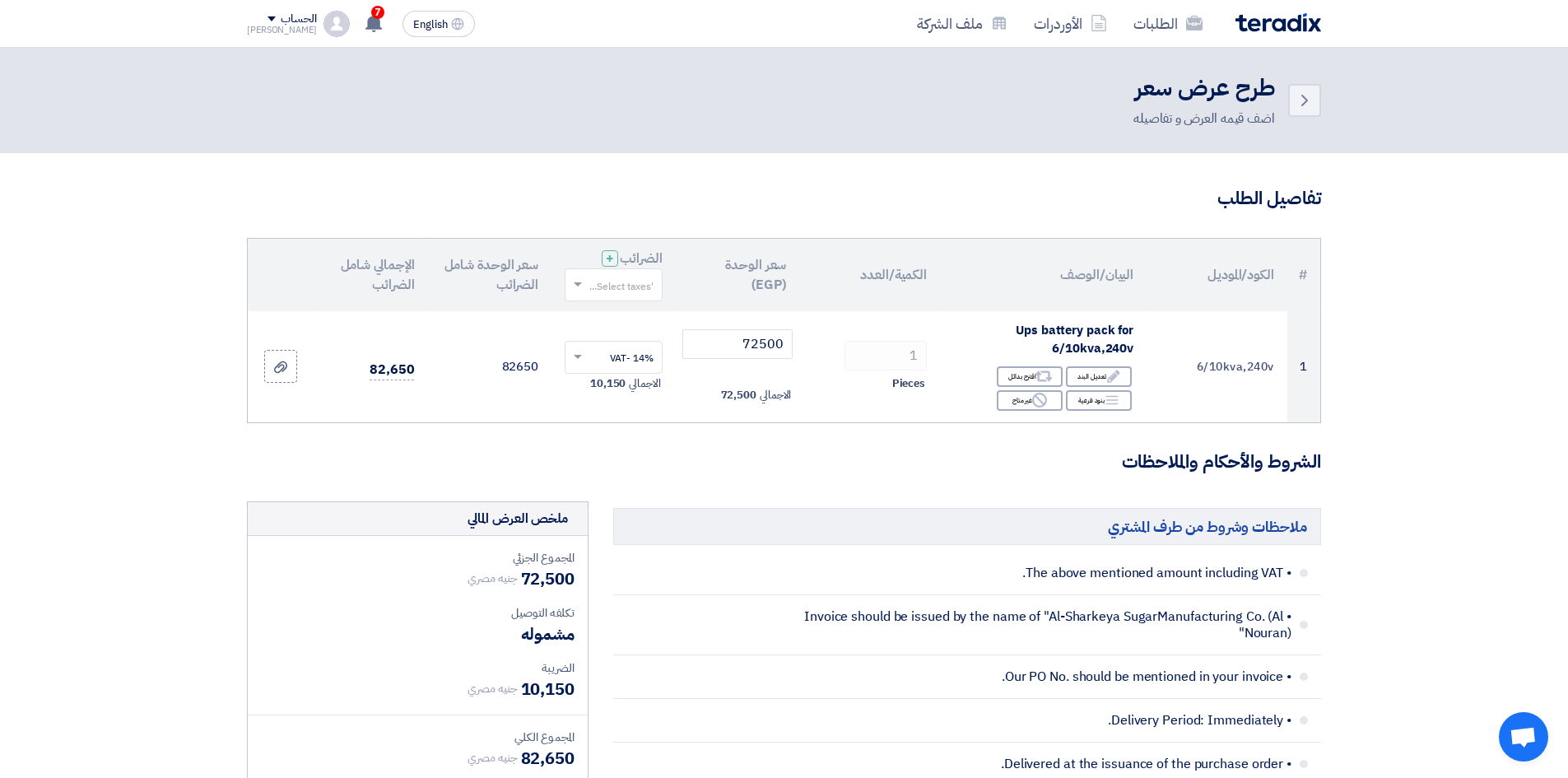
drag, startPoint x: 801, startPoint y: 122, endPoint x: 799, endPoint y: 134, distance: 12.2
click at [801, 122] on div "Back طرح عرض سعر اضف قيمه العرض و تفاصيله" at bounding box center [784, 101] width 1074 height 56
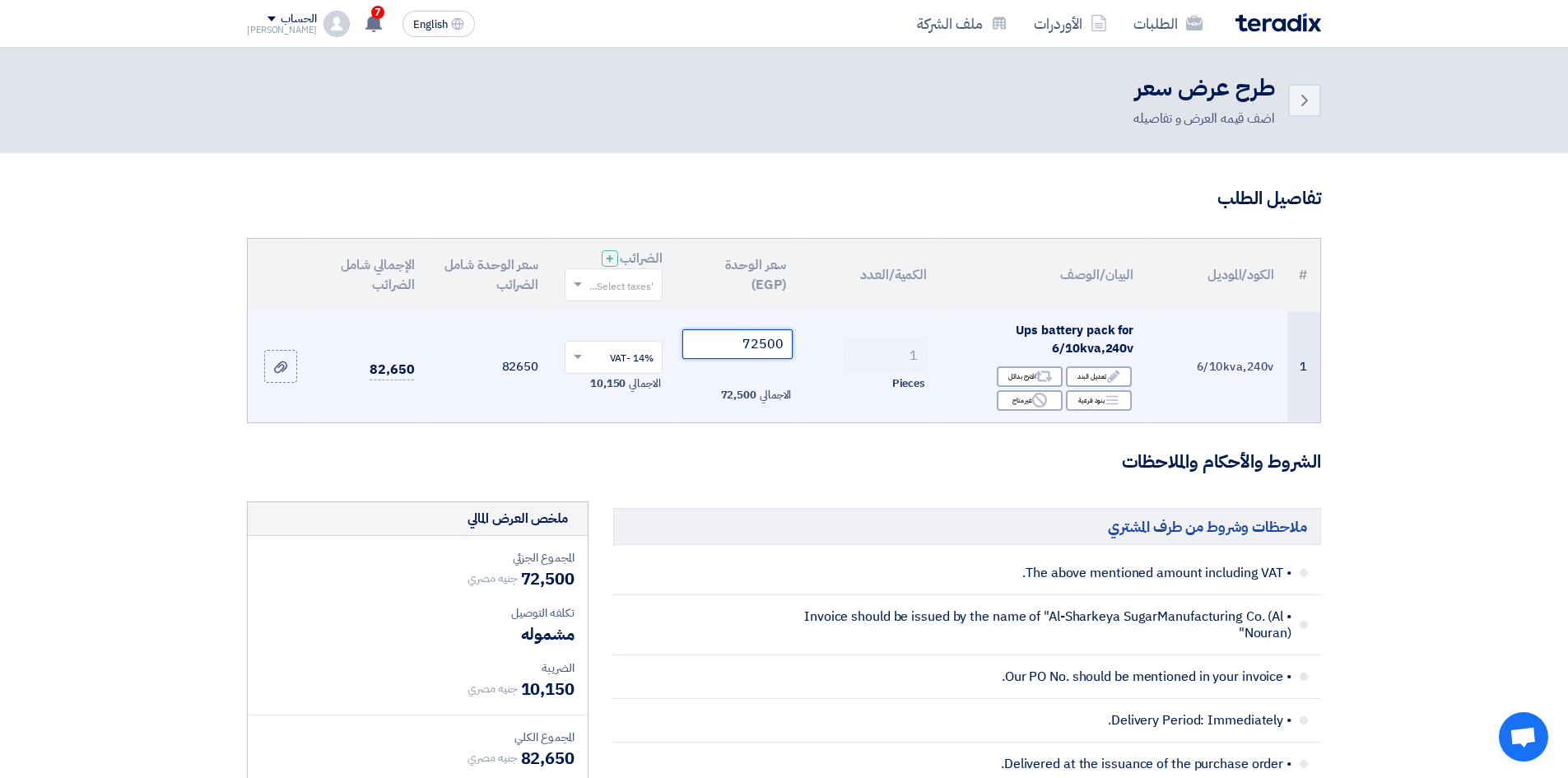
click at [762, 337] on input "72500" at bounding box center [738, 344] width 111 height 30
click at [764, 336] on input "72500" at bounding box center [738, 344] width 111 height 30
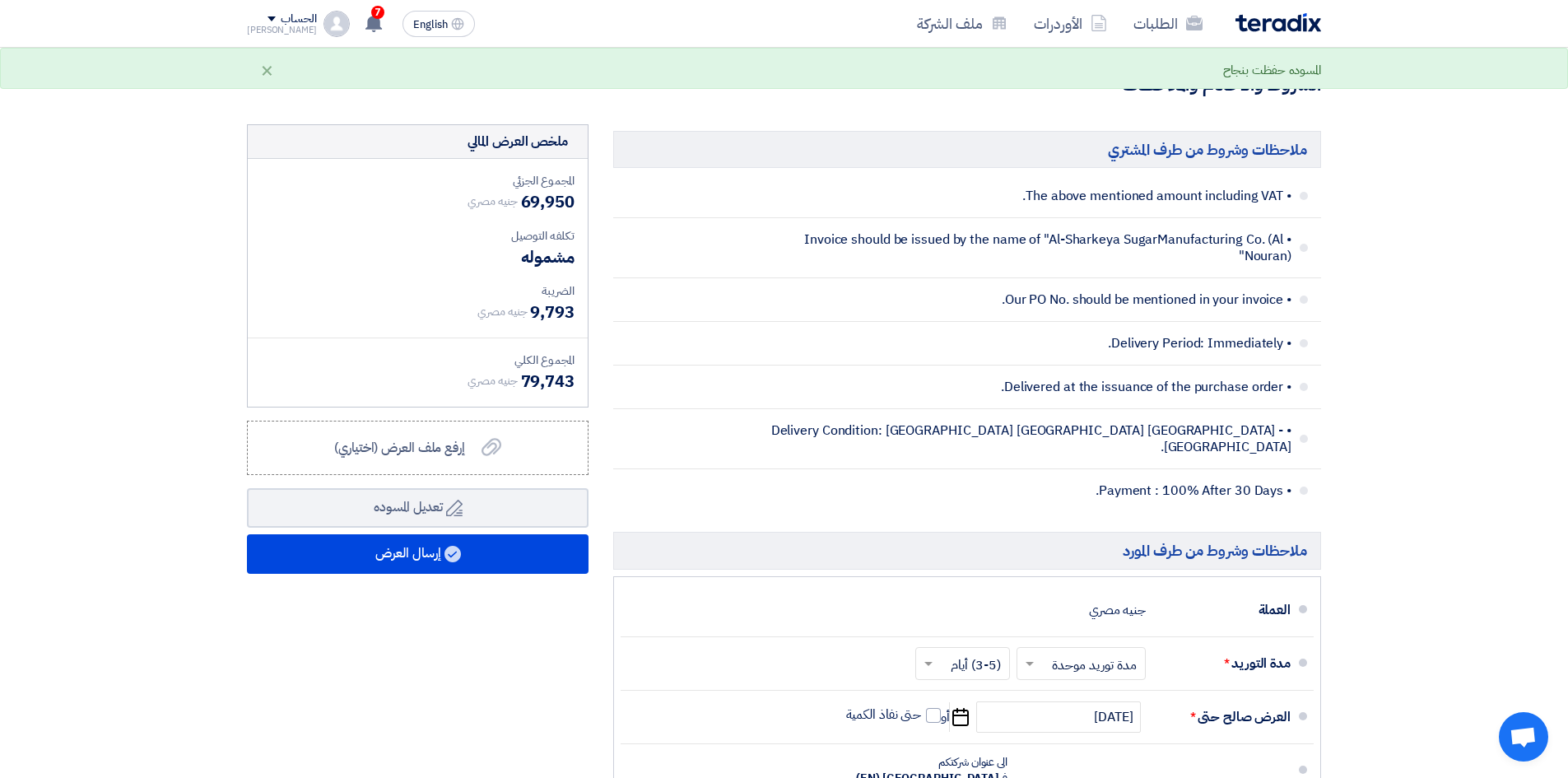
scroll to position [412, 0]
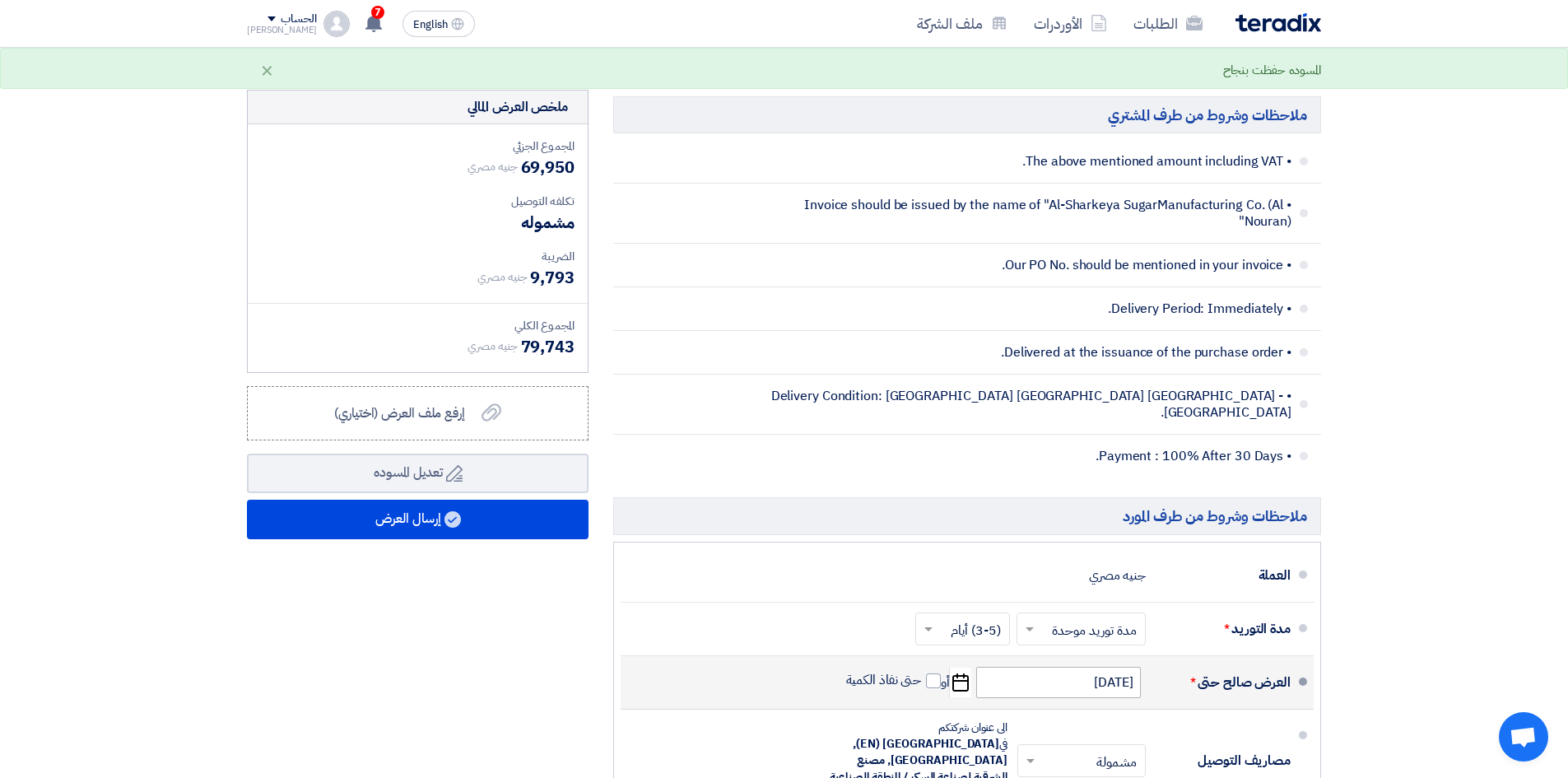
type input "69950"
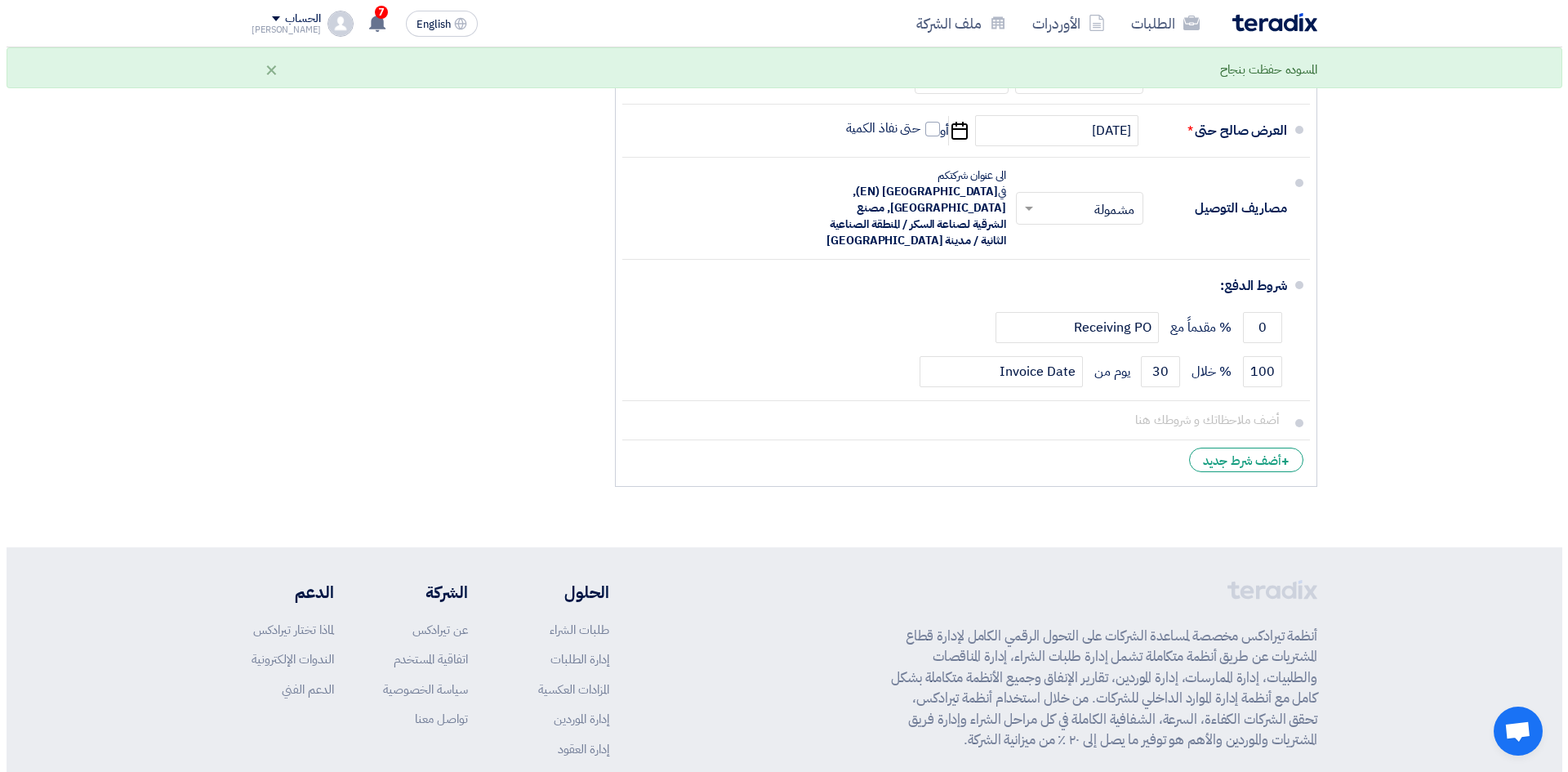
scroll to position [653, 0]
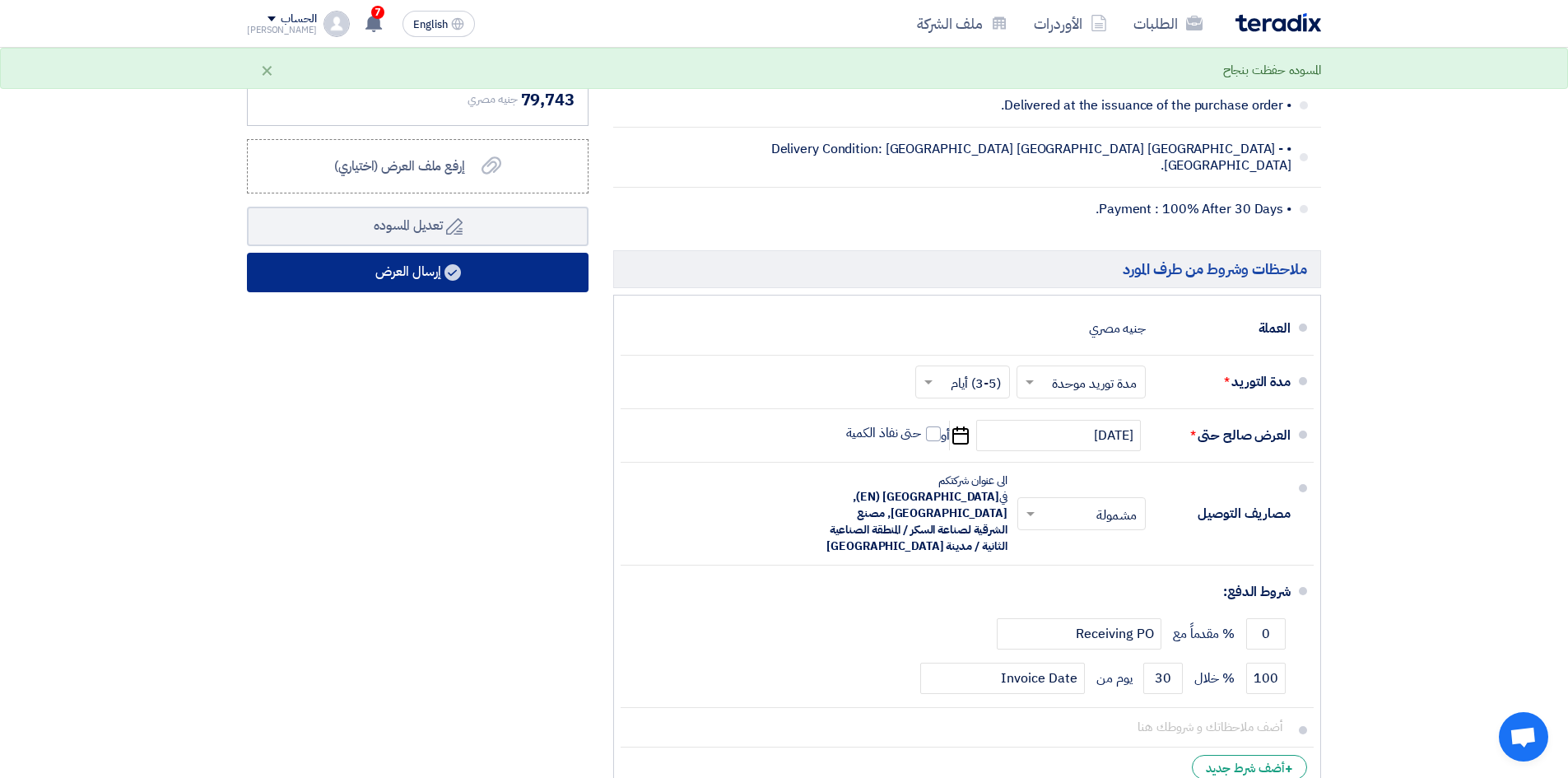
click at [557, 278] on button "إرسال العرض" at bounding box center [418, 273] width 342 height 40
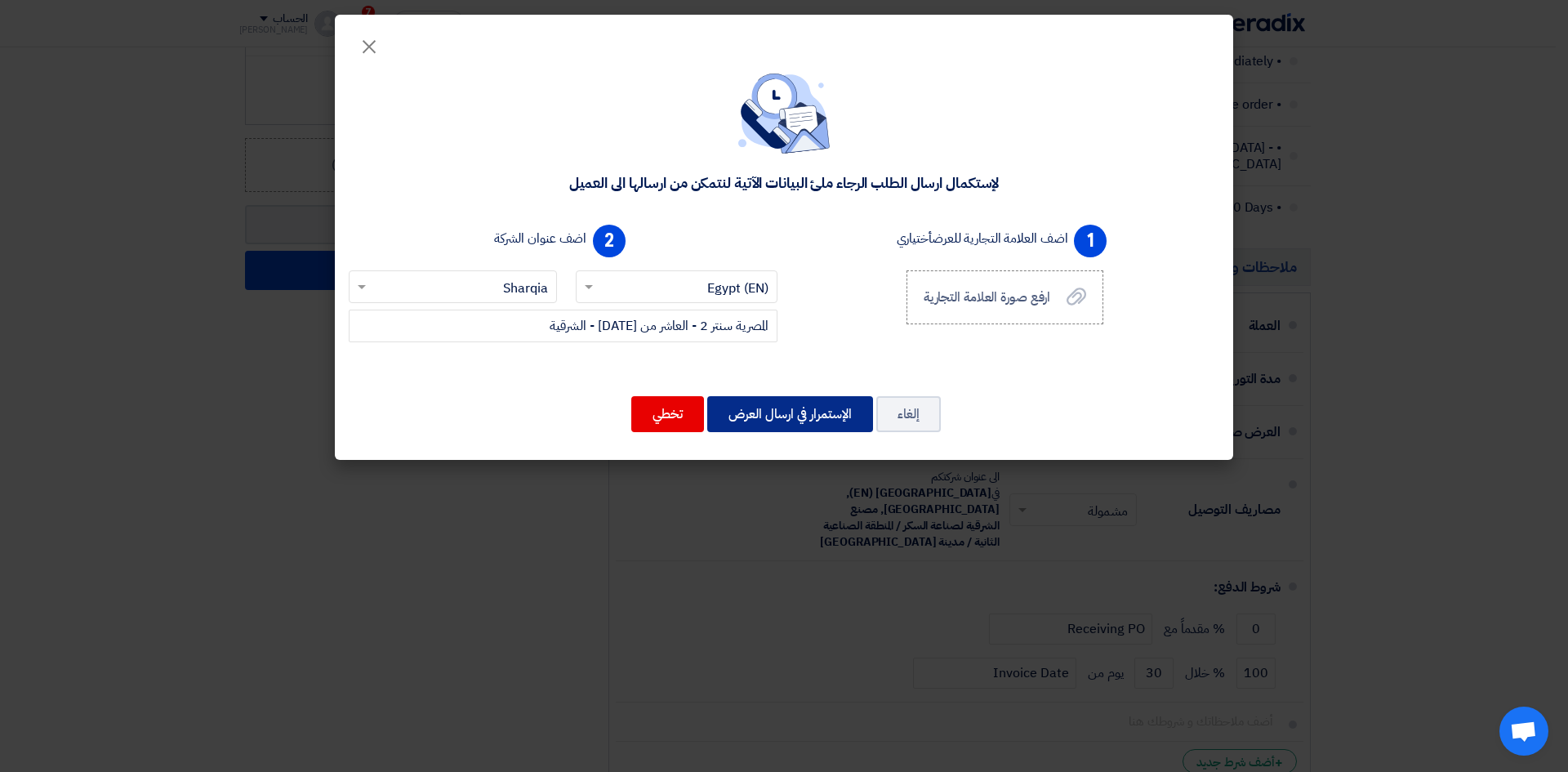
click at [807, 409] on button "الإستمرار في ارسال العرض" at bounding box center [790, 414] width 166 height 36
click at [844, 413] on button "الإستمرار في ارسال العرض" at bounding box center [790, 414] width 166 height 36
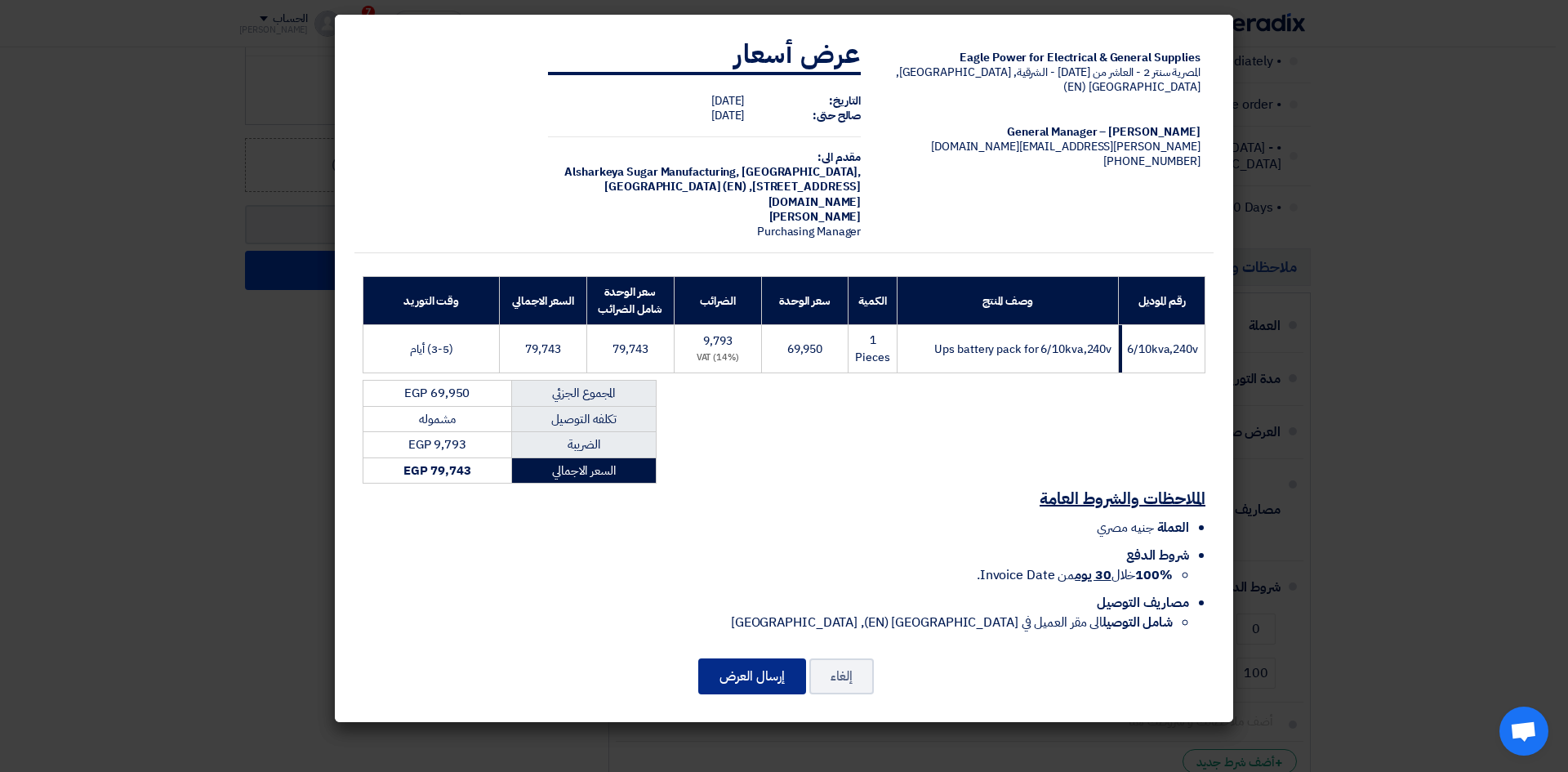
click at [764, 669] on button "إرسال العرض" at bounding box center [752, 676] width 107 height 36
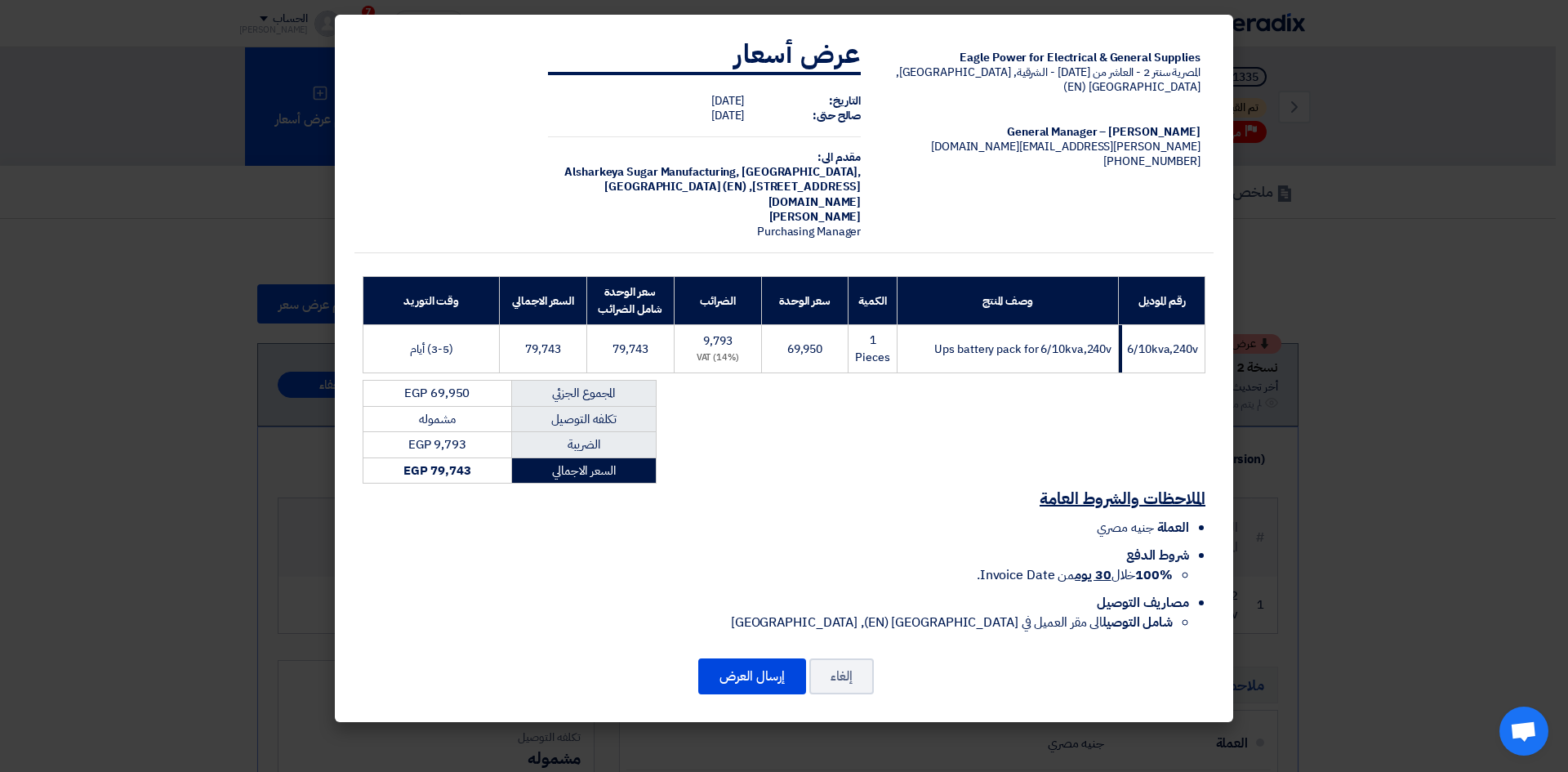
click at [1463, 255] on modal-container "Eagle Power for Electrical & General Supplies المصرية سنتر 2 - العاشر من [DATE]…" at bounding box center [784, 386] width 1568 height 772
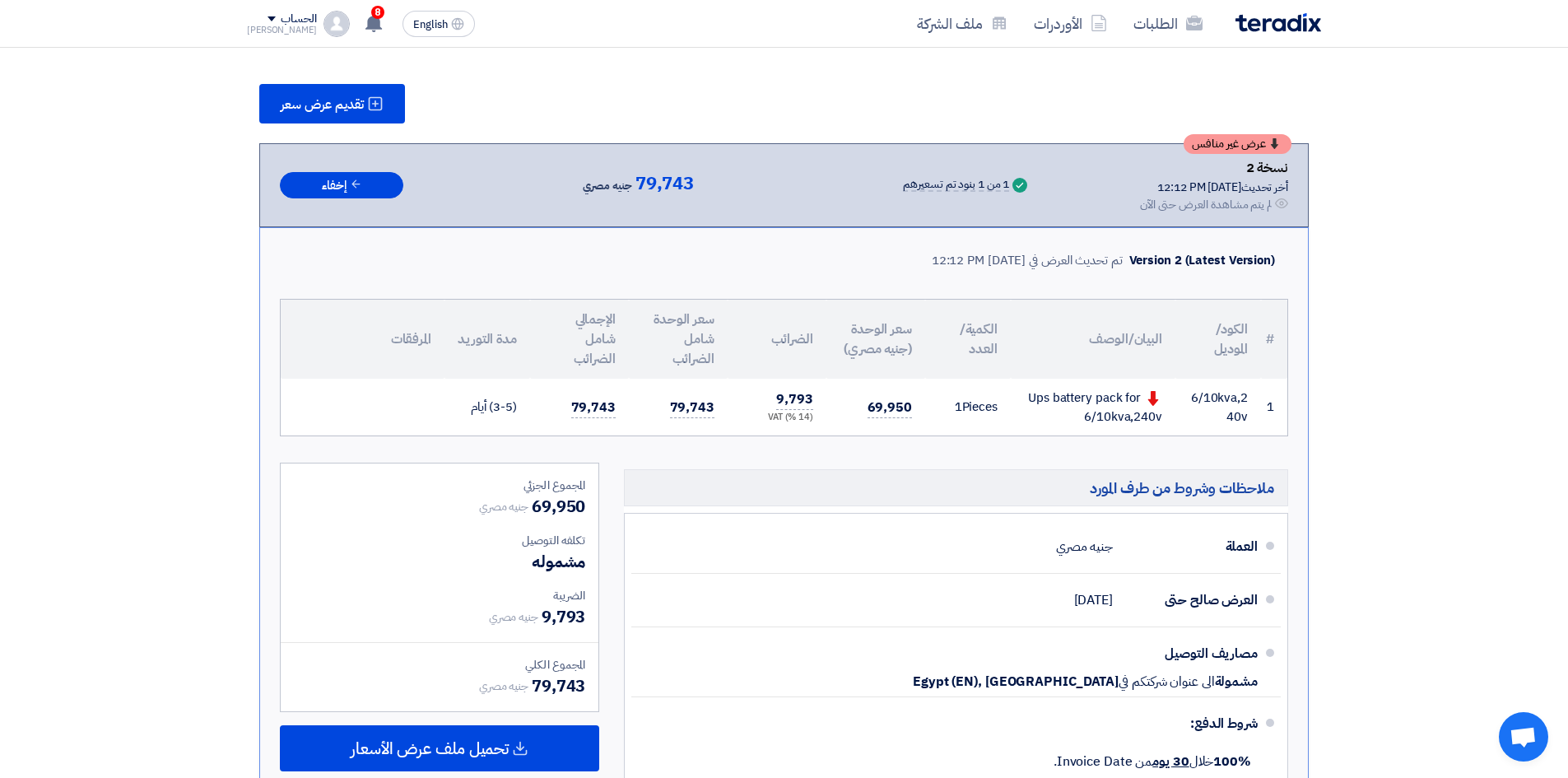
scroll to position [247, 0]
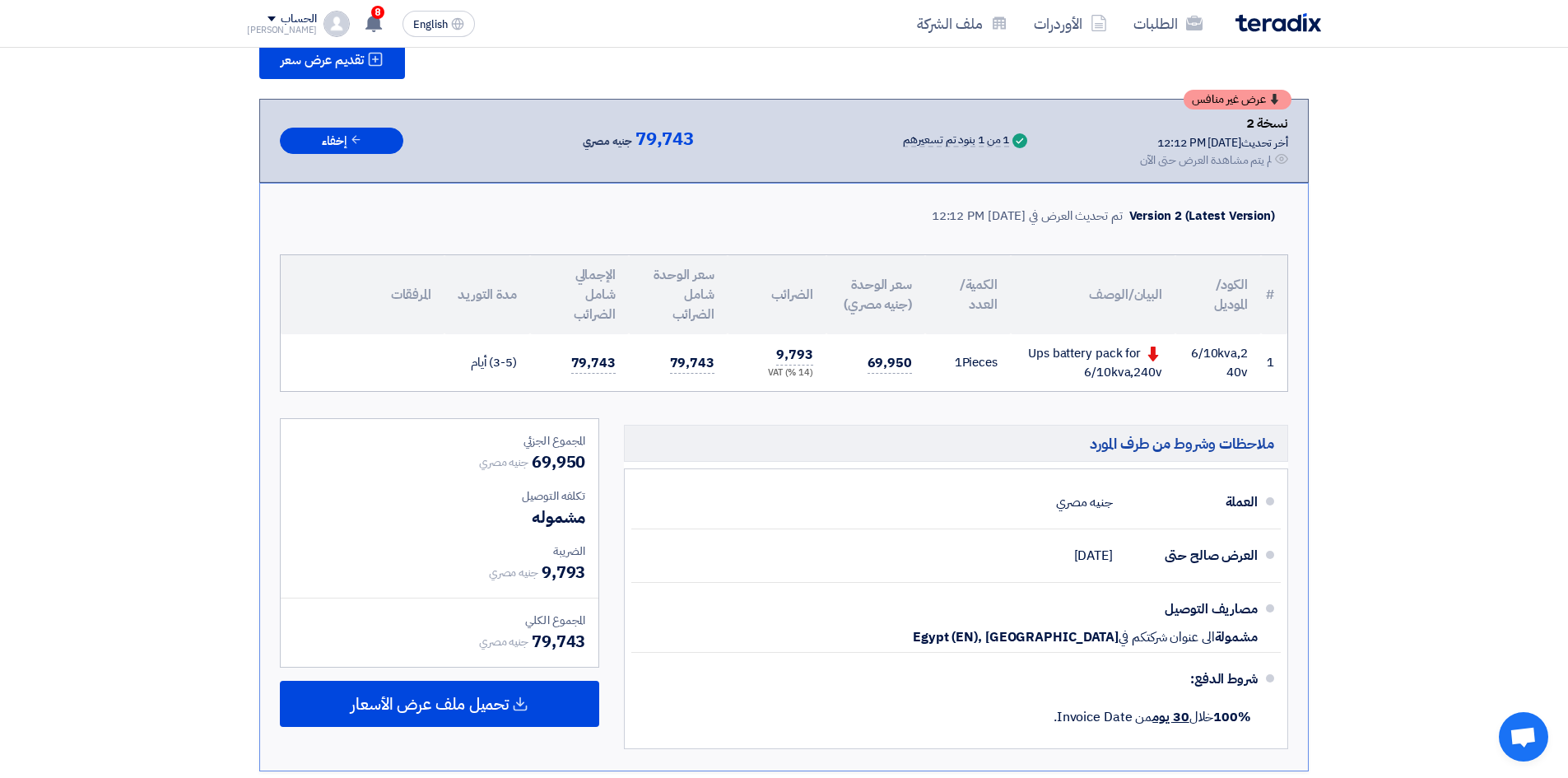
click at [1374, 198] on section "تقديم عرض سعر عرض غير منافس نسخة 2 أخر تحديث [DATE] 12:12 PM Offer is Seen لم ي…" at bounding box center [784, 457] width 1568 height 967
